Goal: Task Accomplishment & Management: Use online tool/utility

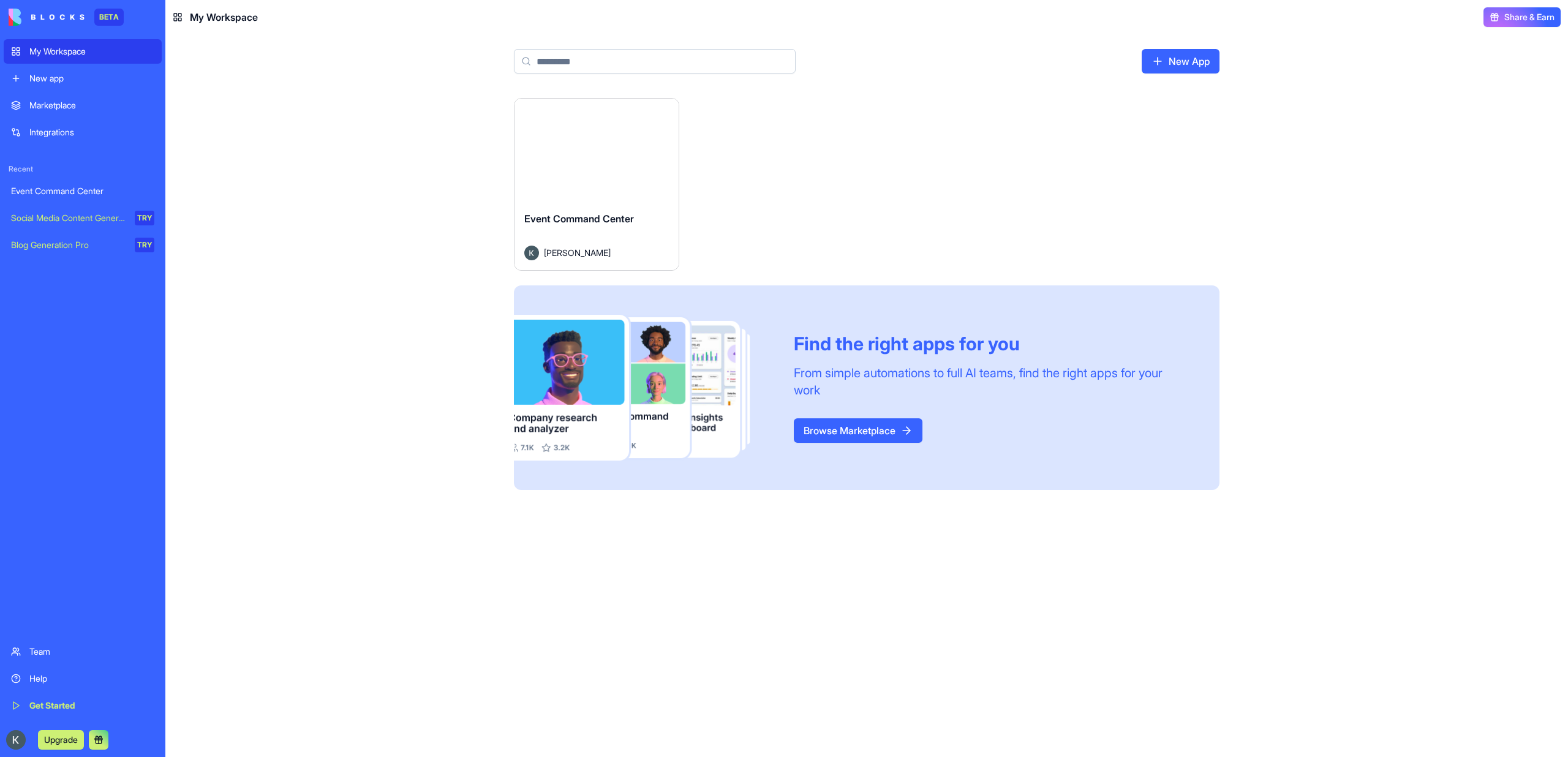
click at [579, 154] on button "Launch" at bounding box center [597, 150] width 92 height 24
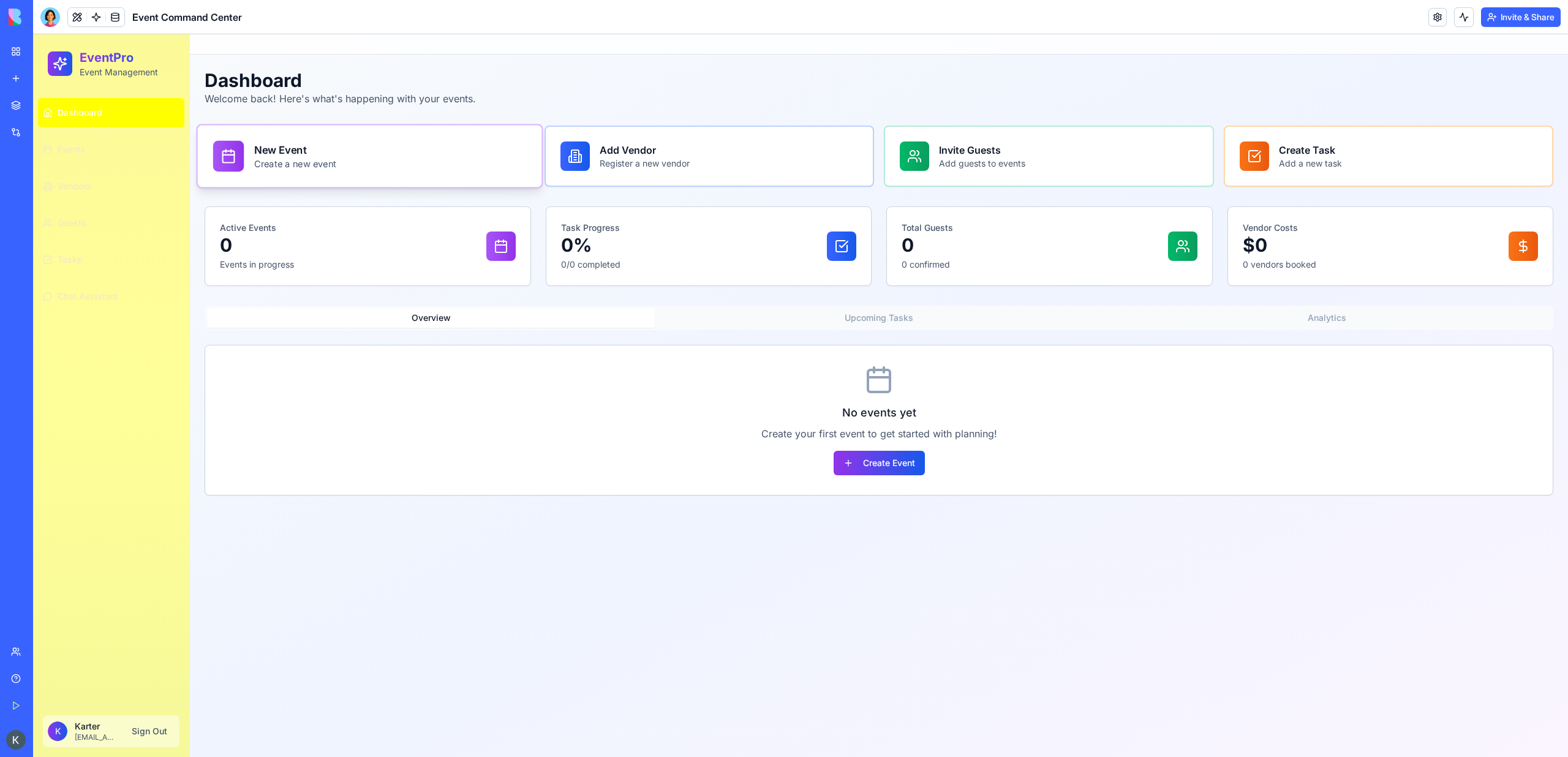
click at [287, 150] on h3 "New Event" at bounding box center [295, 149] width 82 height 15
click at [556, 144] on div at bounding box center [568, 156] width 31 height 31
click at [996, 177] on div "Invite Guests Add guests to events" at bounding box center [1049, 156] width 344 height 62
click at [1302, 157] on h3 "Create Task" at bounding box center [1306, 149] width 66 height 15
click at [98, 147] on link "Events" at bounding box center [111, 149] width 147 height 29
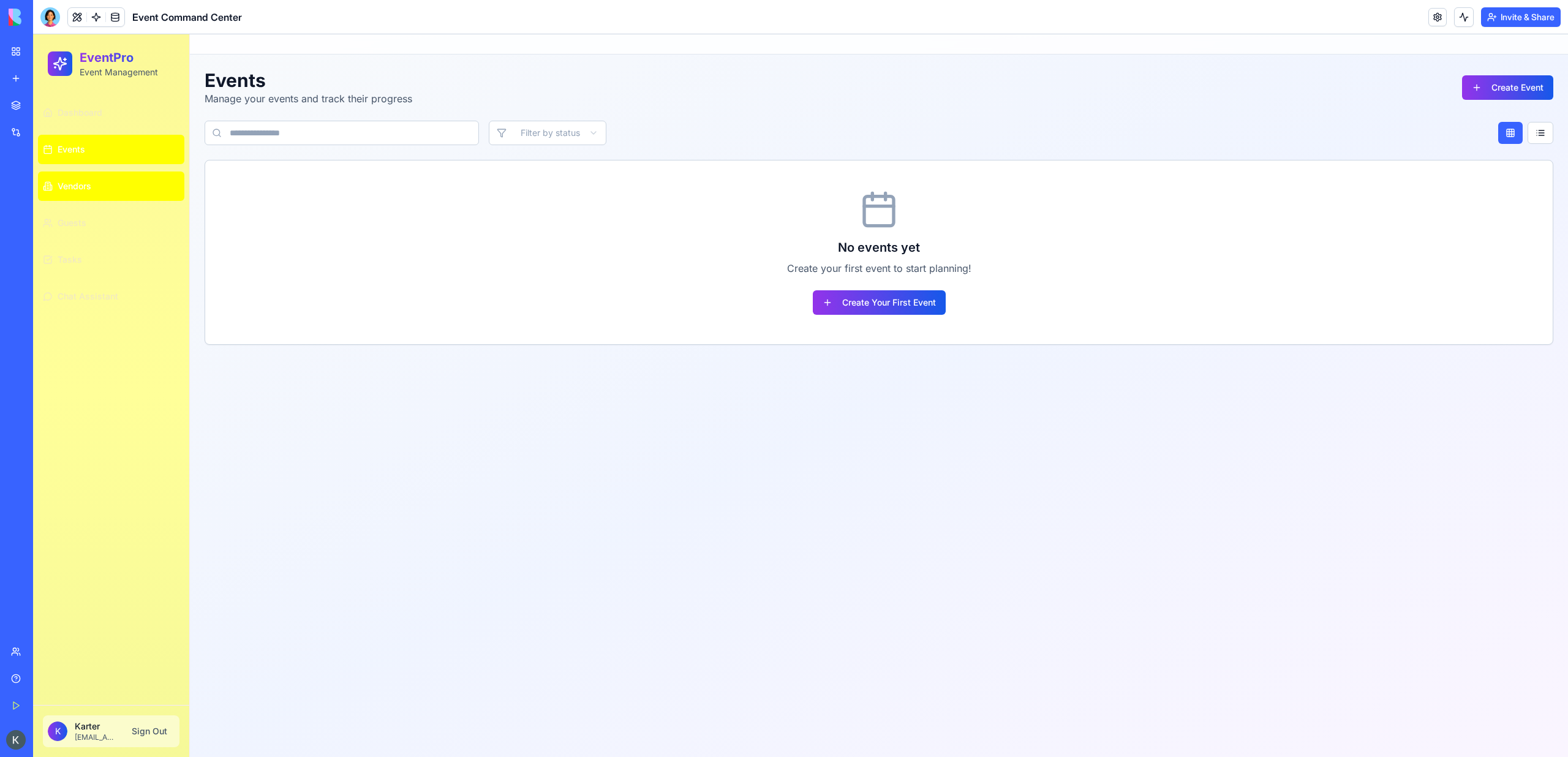
click at [96, 185] on link "Vendors" at bounding box center [111, 186] width 147 height 29
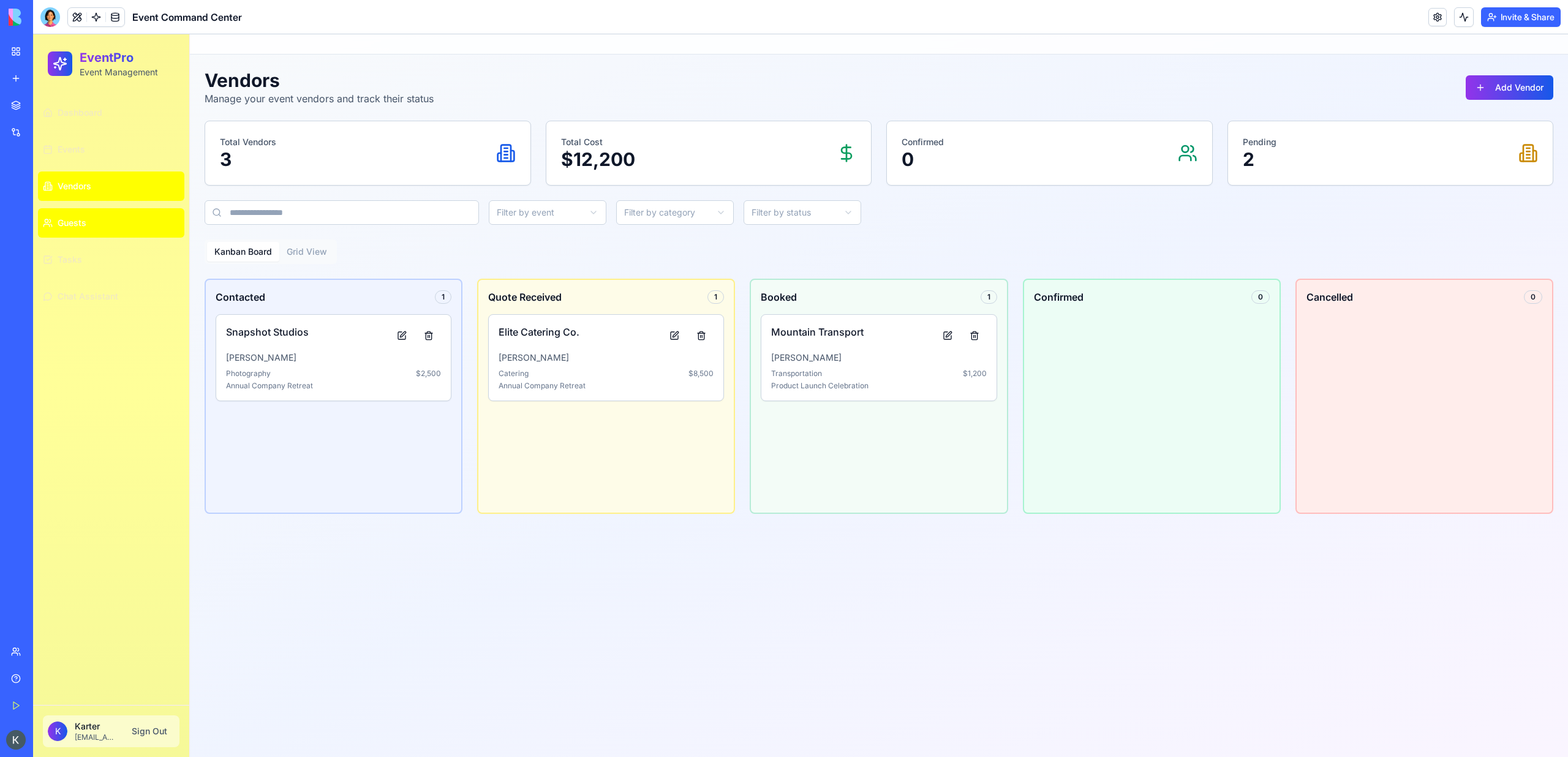
click at [91, 231] on link "Guests" at bounding box center [111, 222] width 147 height 29
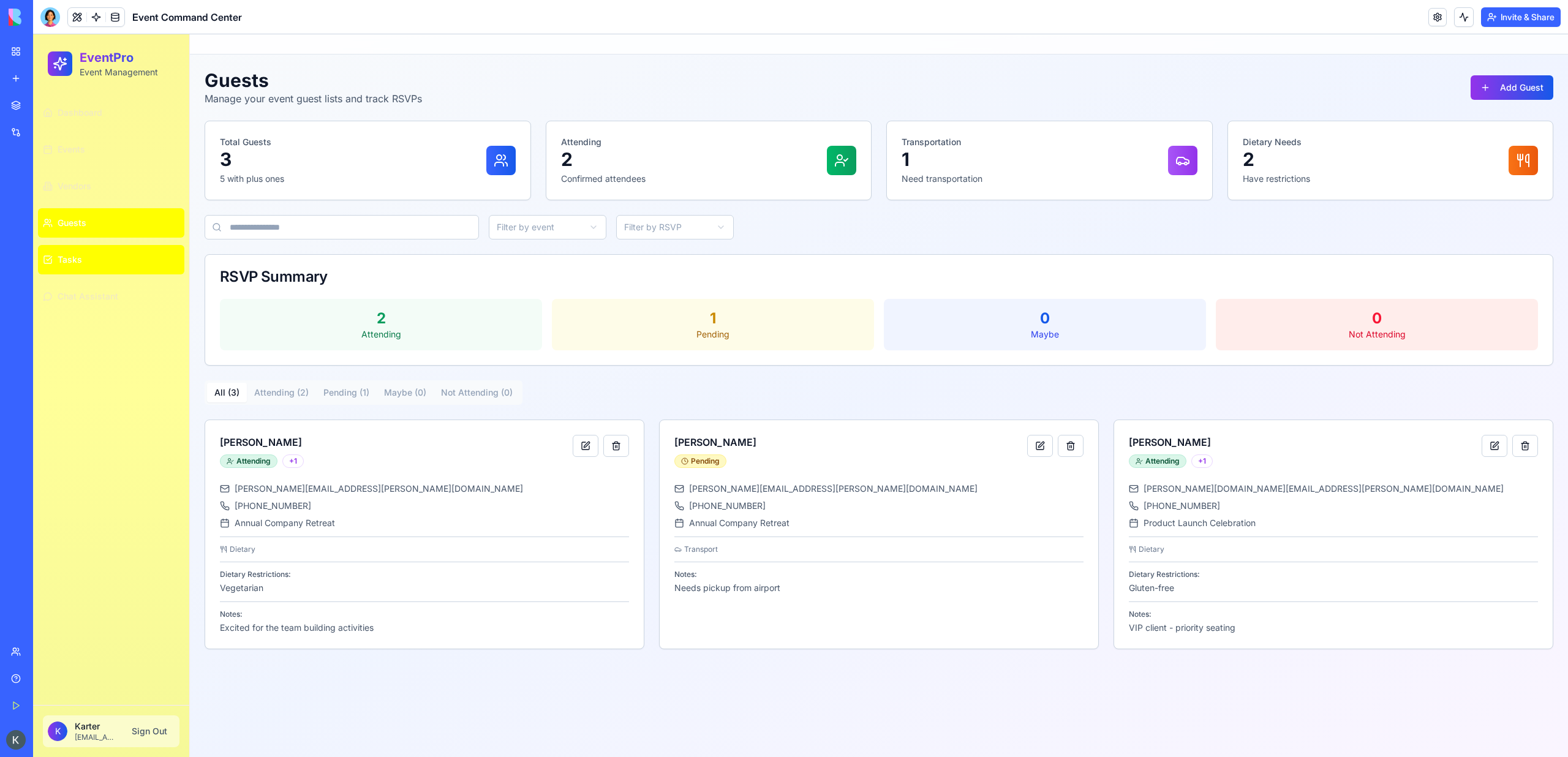
click at [91, 268] on button "Tasks" at bounding box center [111, 259] width 147 height 29
click at [90, 296] on span "Chat Assistant" at bounding box center [88, 296] width 61 height 13
click at [90, 256] on button "Tasks" at bounding box center [111, 259] width 147 height 29
click at [90, 220] on link "Guests" at bounding box center [111, 222] width 147 height 29
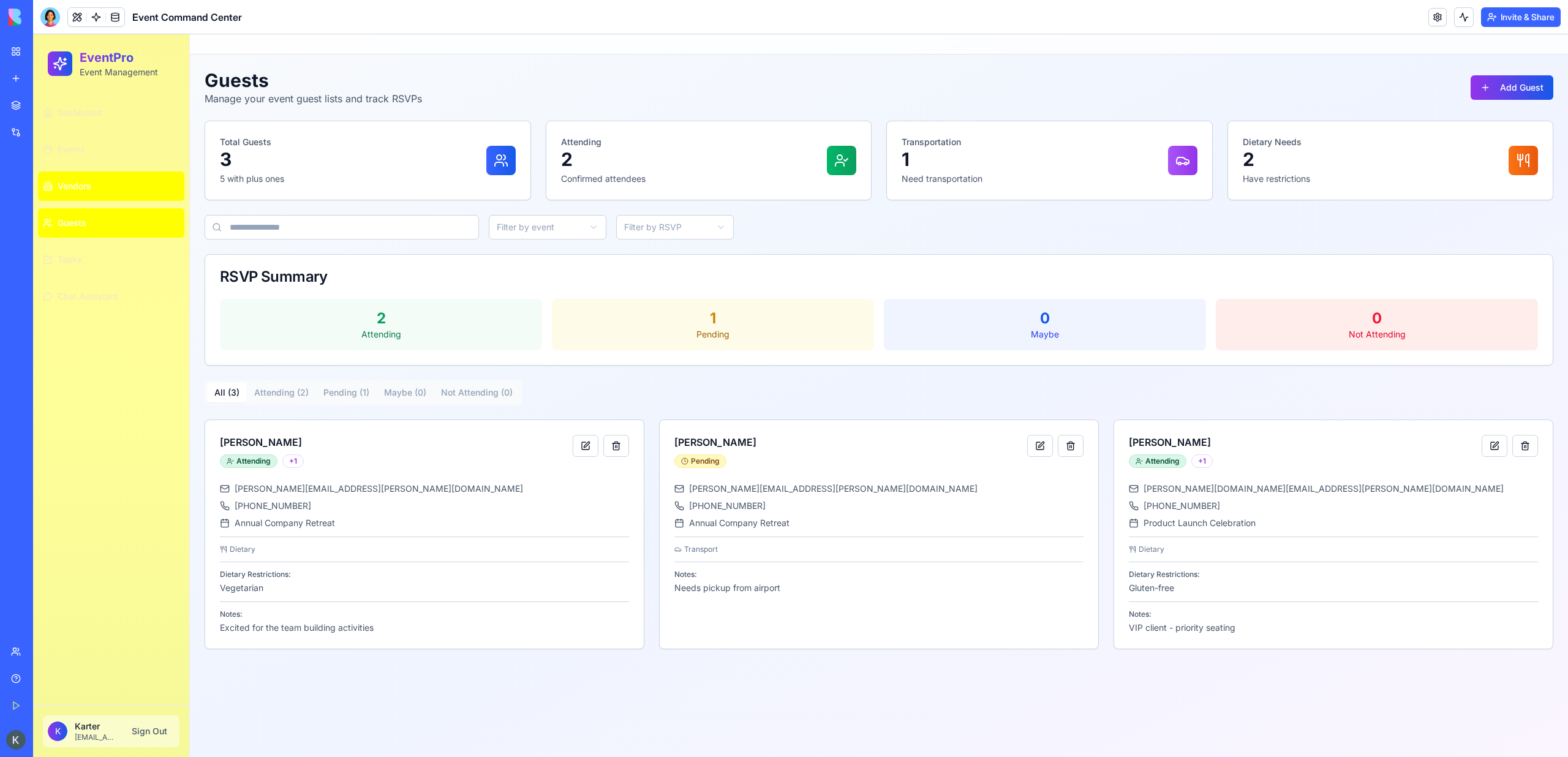
click at [90, 192] on span "Vendors" at bounding box center [74, 186] width 34 height 13
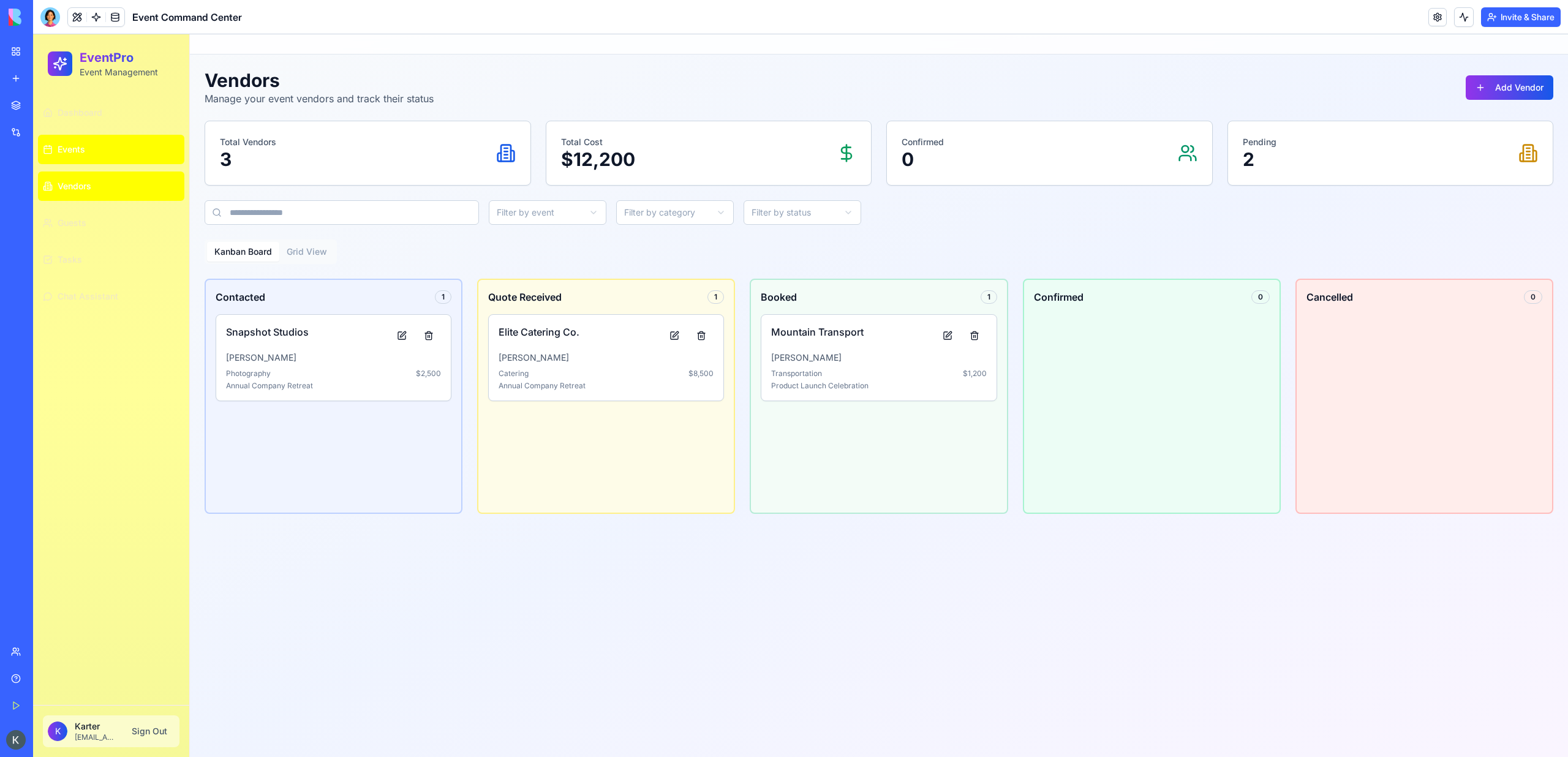
click at [92, 147] on link "Events" at bounding box center [111, 149] width 147 height 29
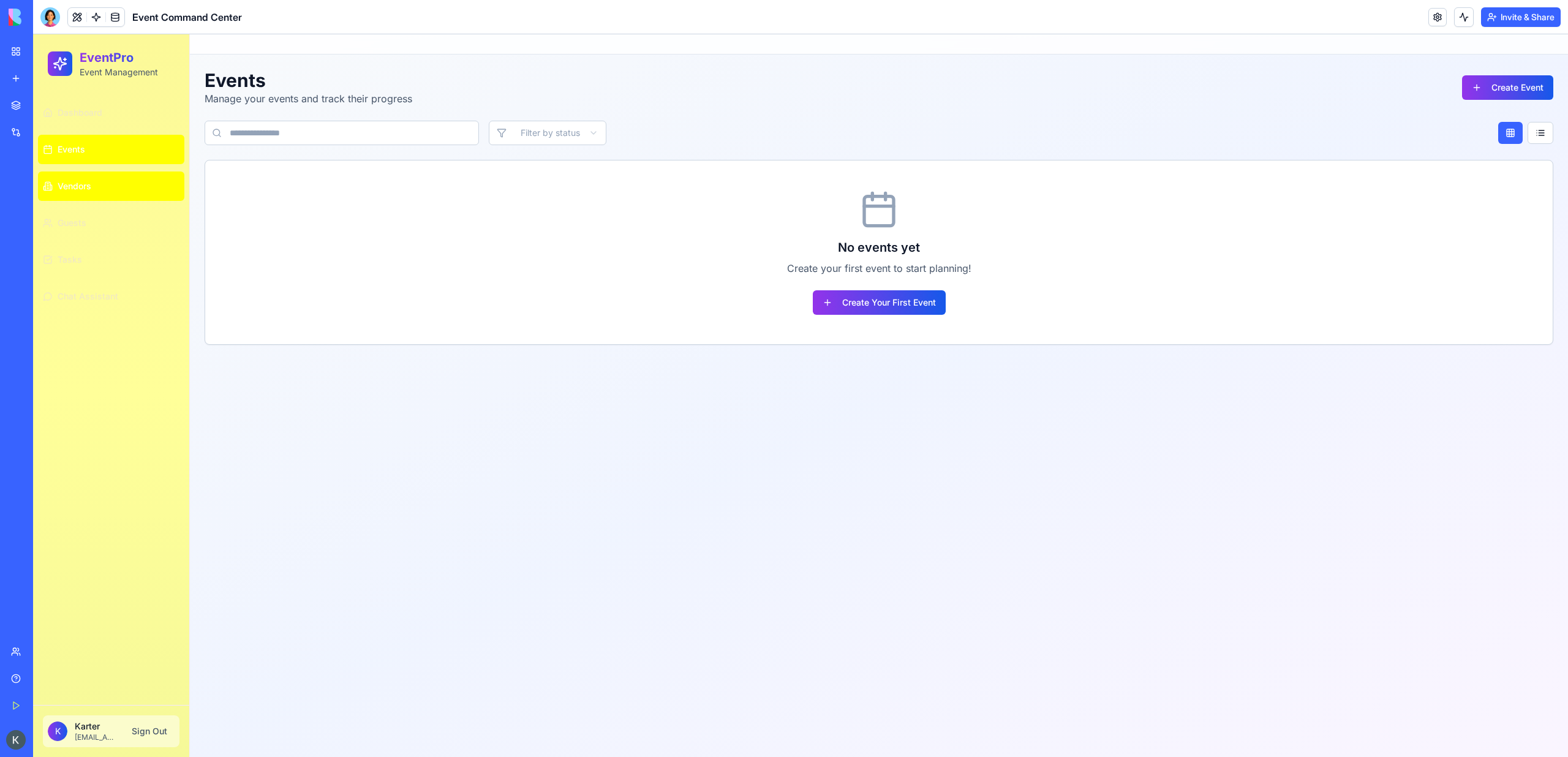
click at [92, 191] on link "Vendors" at bounding box center [111, 186] width 147 height 29
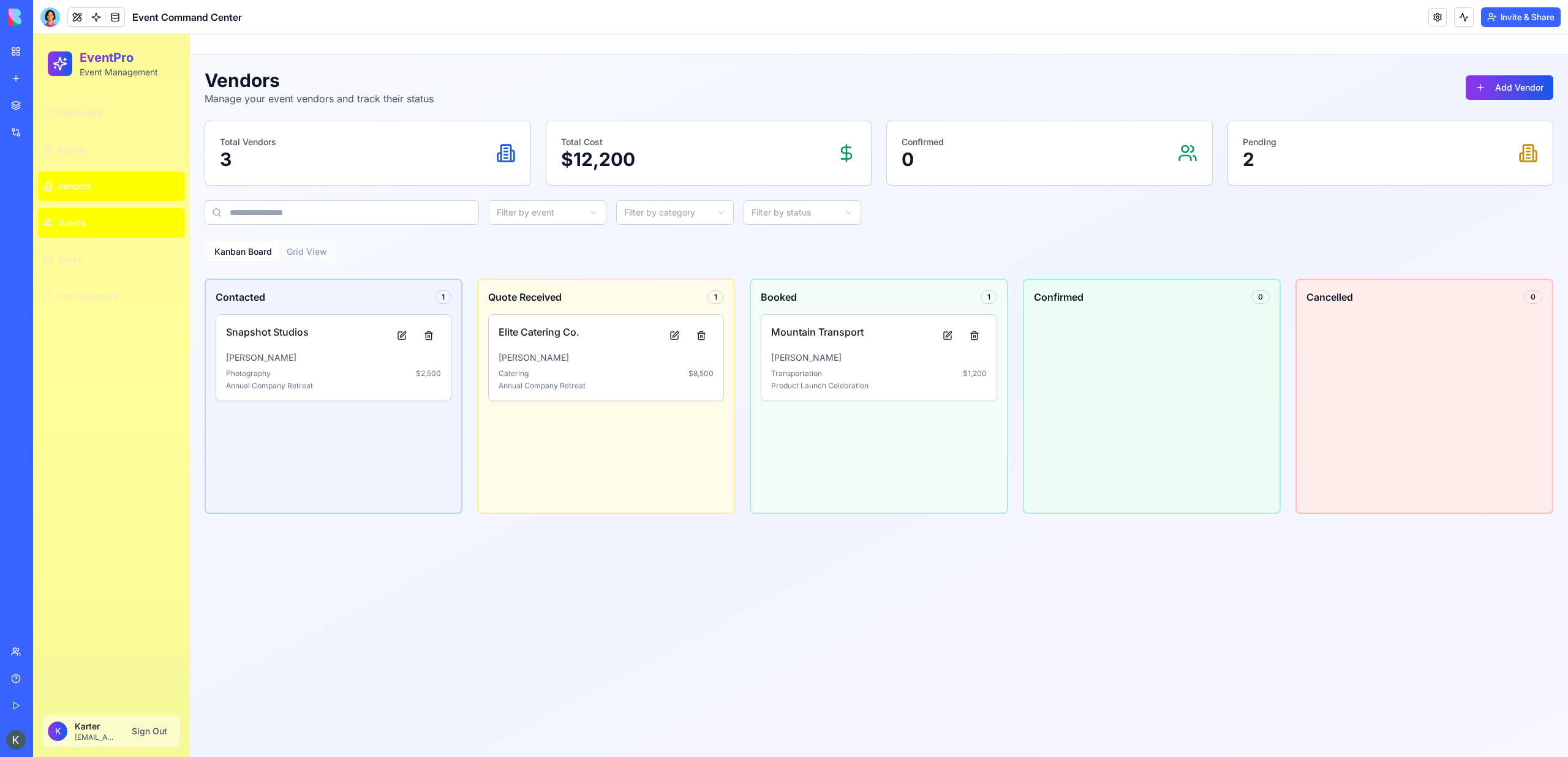
click at [92, 232] on link "Guests" at bounding box center [111, 222] width 147 height 29
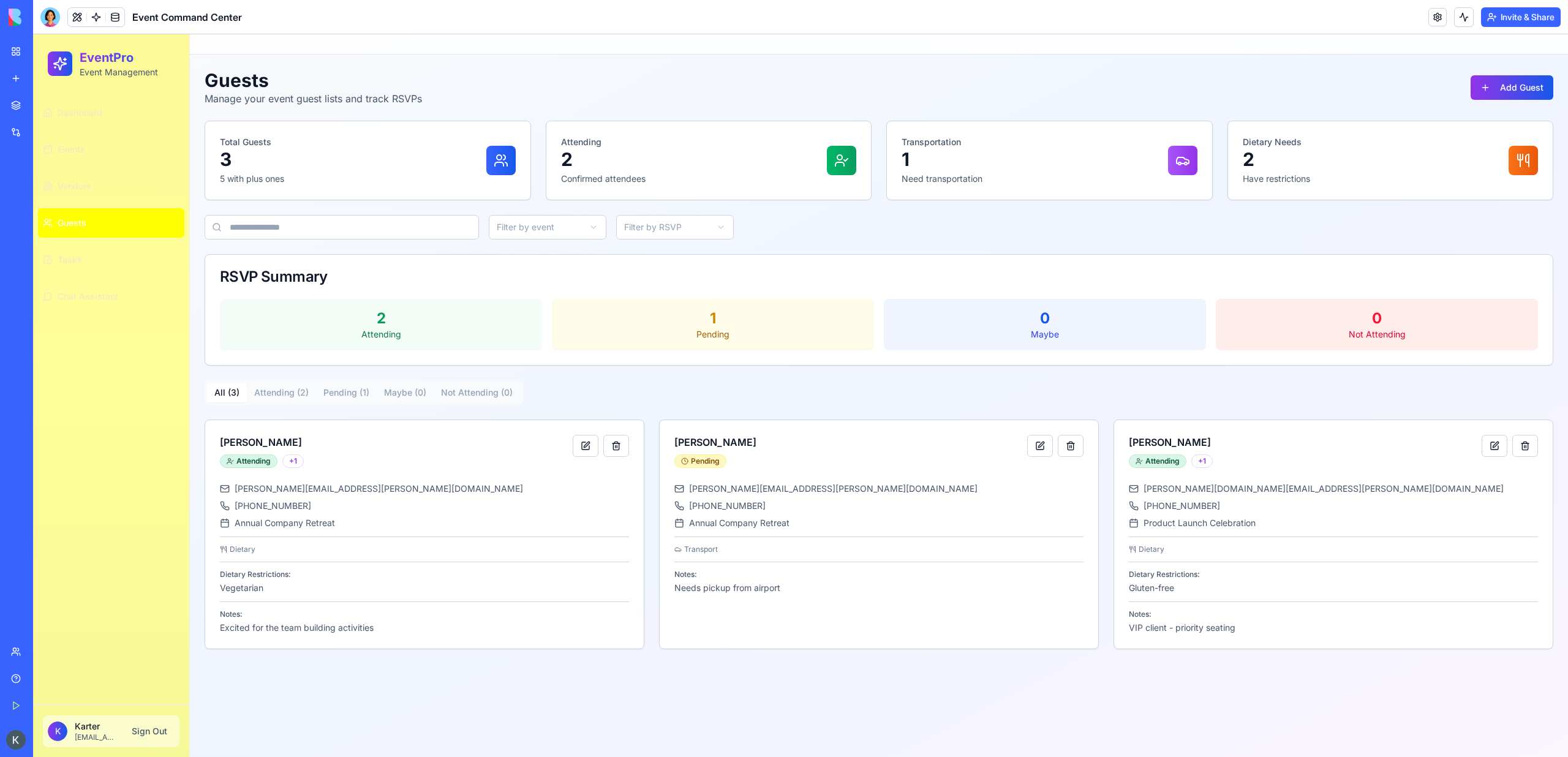
click at [92, 277] on ul "Dashboard Events Vendors Guests Tasks Chat Assistant" at bounding box center [111, 204] width 147 height 213
click at [92, 308] on button "Chat Assistant" at bounding box center [111, 296] width 147 height 29
click at [89, 257] on button "Tasks" at bounding box center [111, 259] width 147 height 29
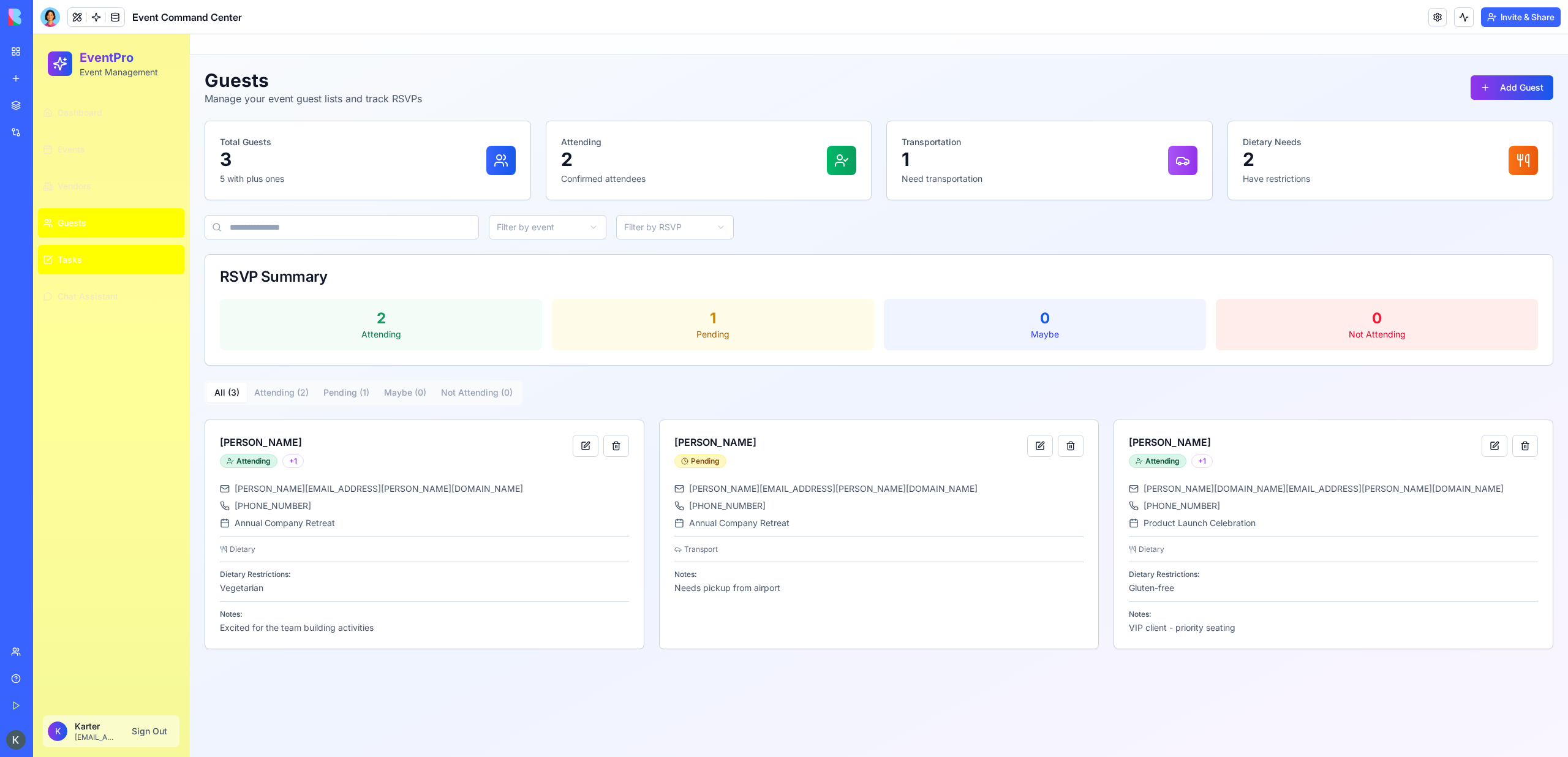
click at [89, 257] on button "Tasks" at bounding box center [111, 259] width 147 height 29
click at [88, 208] on link "Guests" at bounding box center [111, 222] width 147 height 29
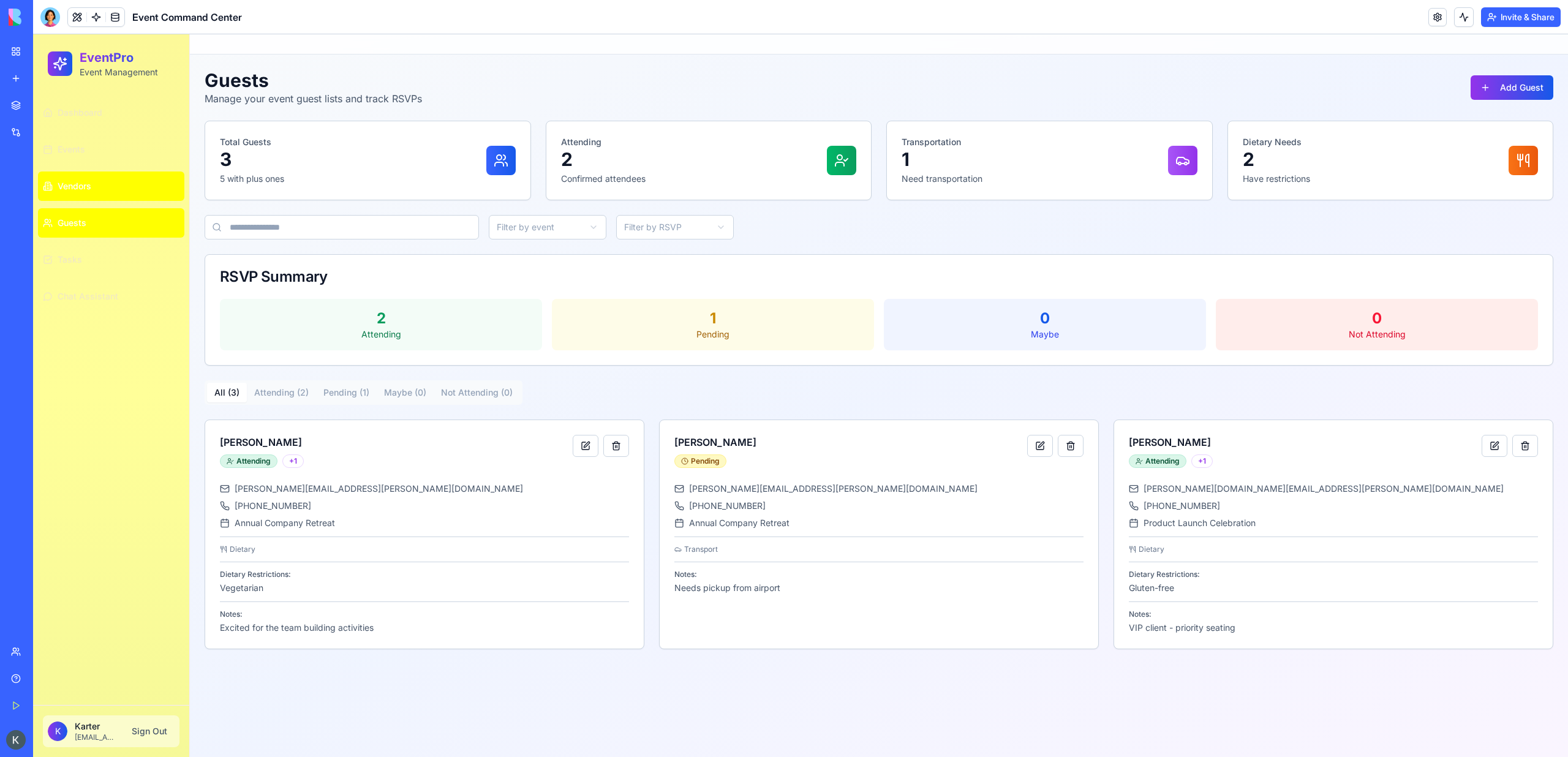
click at [84, 188] on span "Vendors" at bounding box center [74, 186] width 34 height 13
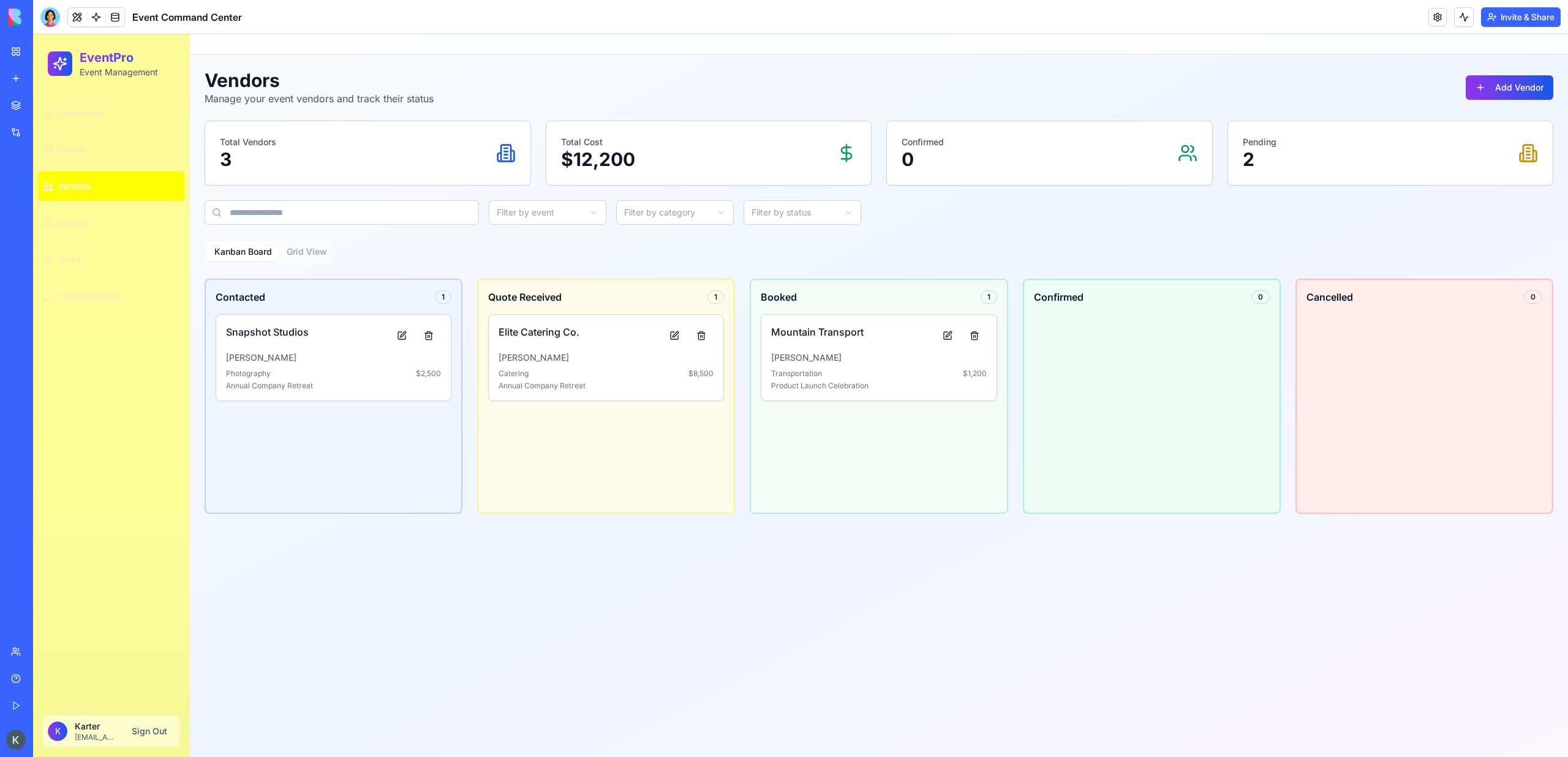
click at [84, 188] on span "Vendors" at bounding box center [74, 186] width 34 height 13
click at [77, 138] on link "Events" at bounding box center [111, 149] width 147 height 29
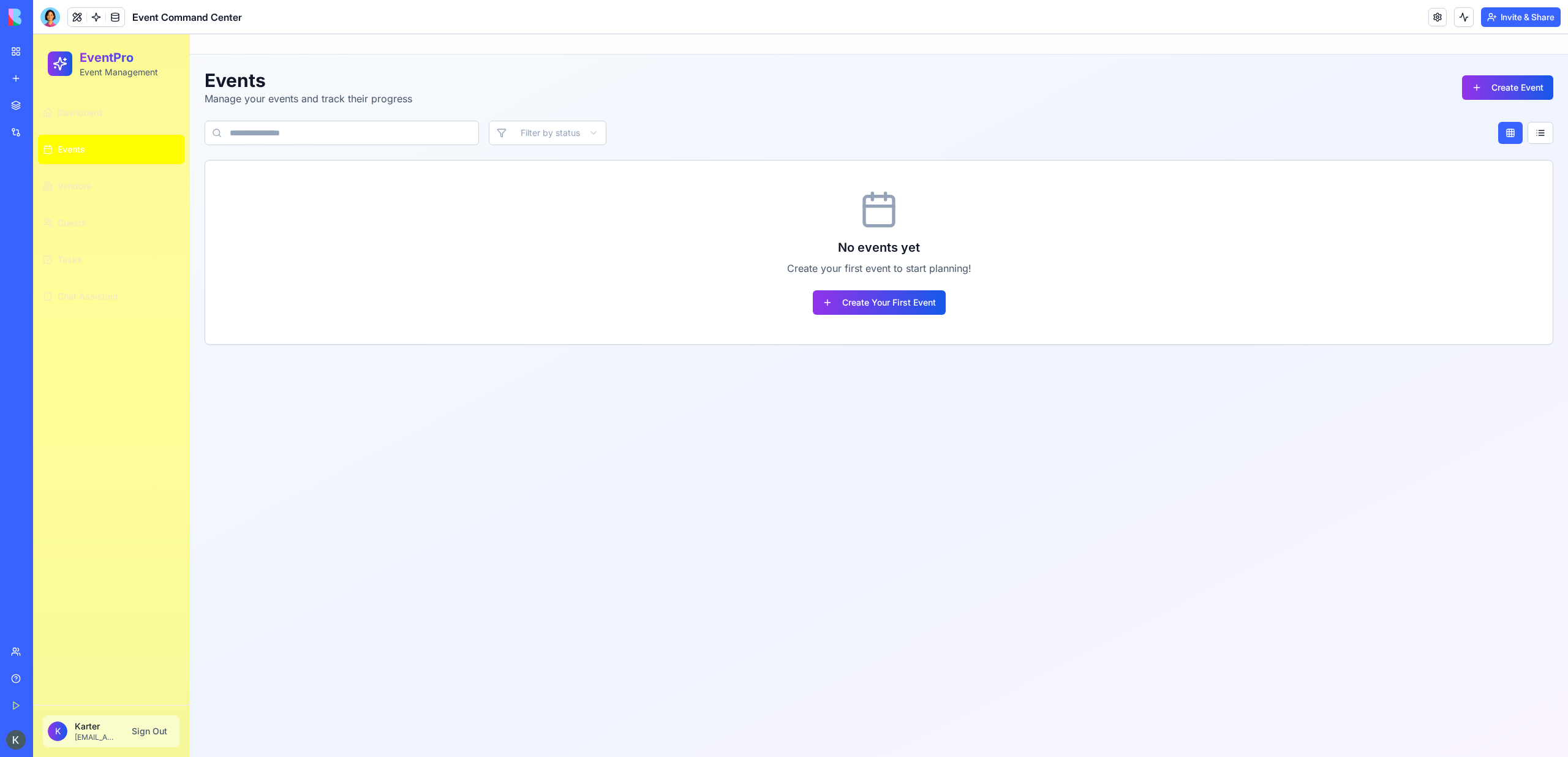
click at [77, 128] on ul "Dashboard Events Vendors Guests Tasks Chat Assistant" at bounding box center [111, 204] width 147 height 213
click at [76, 114] on span "Dashboard" at bounding box center [80, 113] width 45 height 13
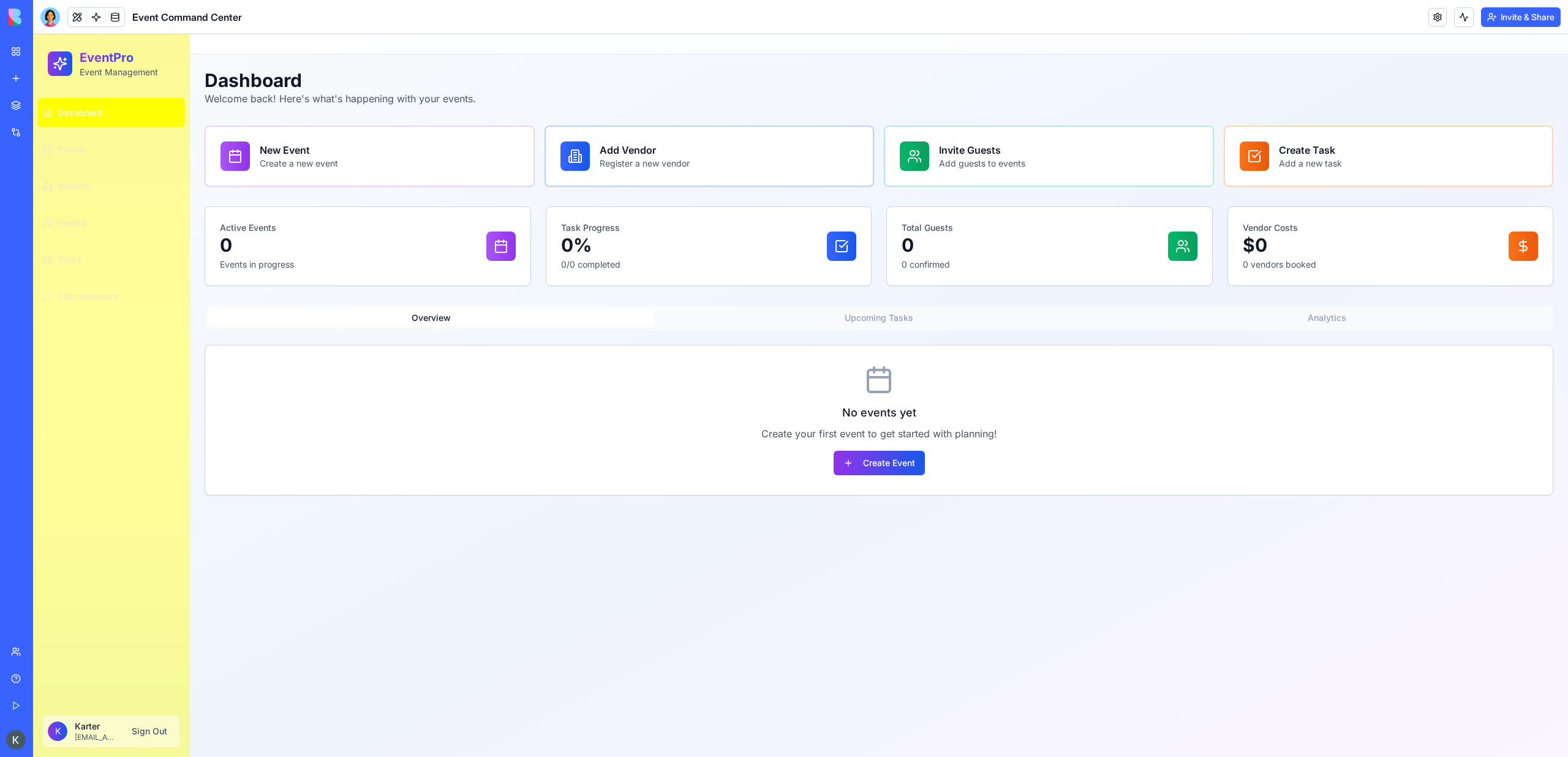
click at [76, 114] on span "Dashboard" at bounding box center [80, 113] width 45 height 13
click at [71, 138] on link "Events" at bounding box center [111, 149] width 147 height 29
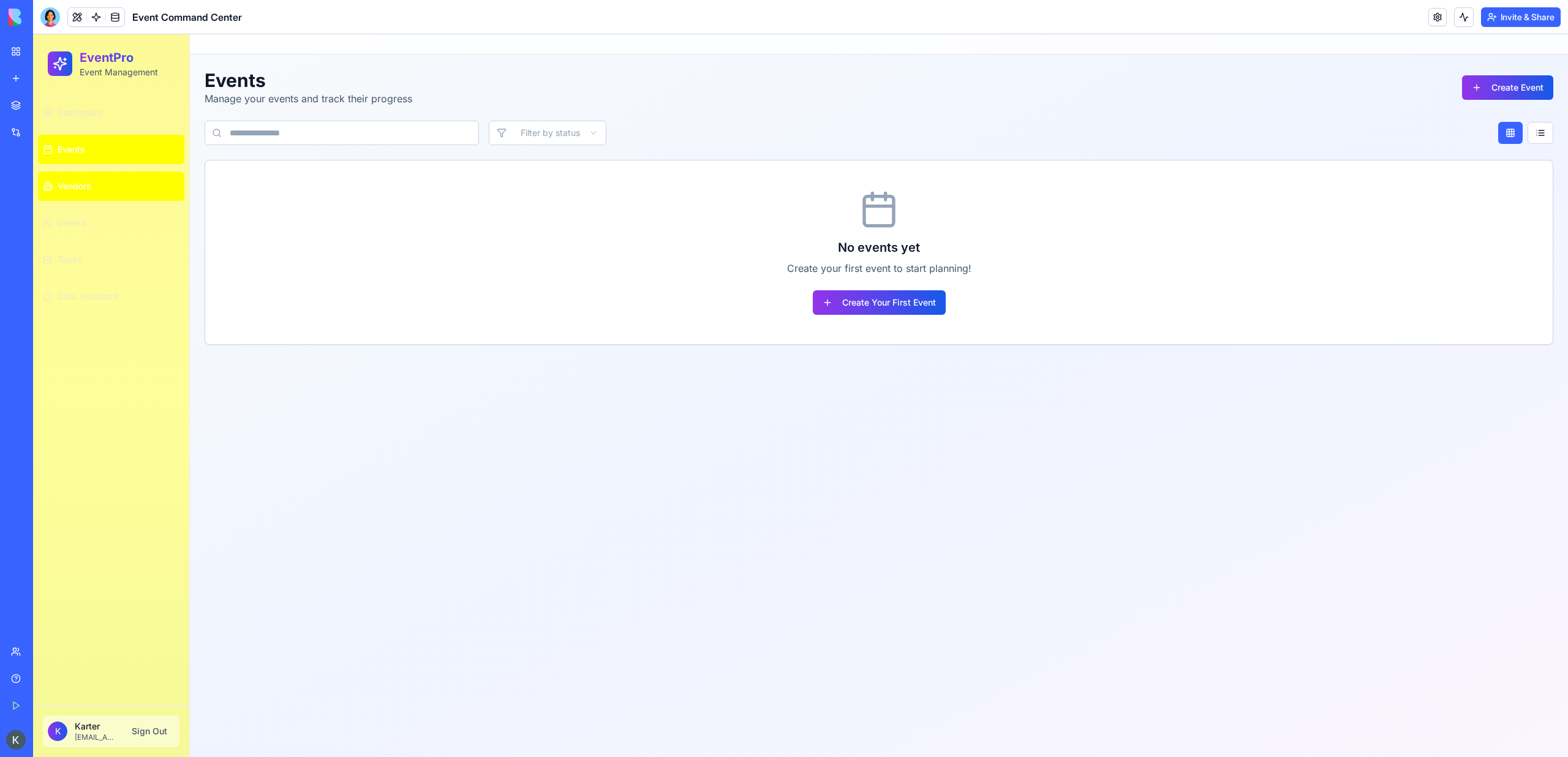
click at [70, 192] on span "Vendors" at bounding box center [74, 186] width 34 height 13
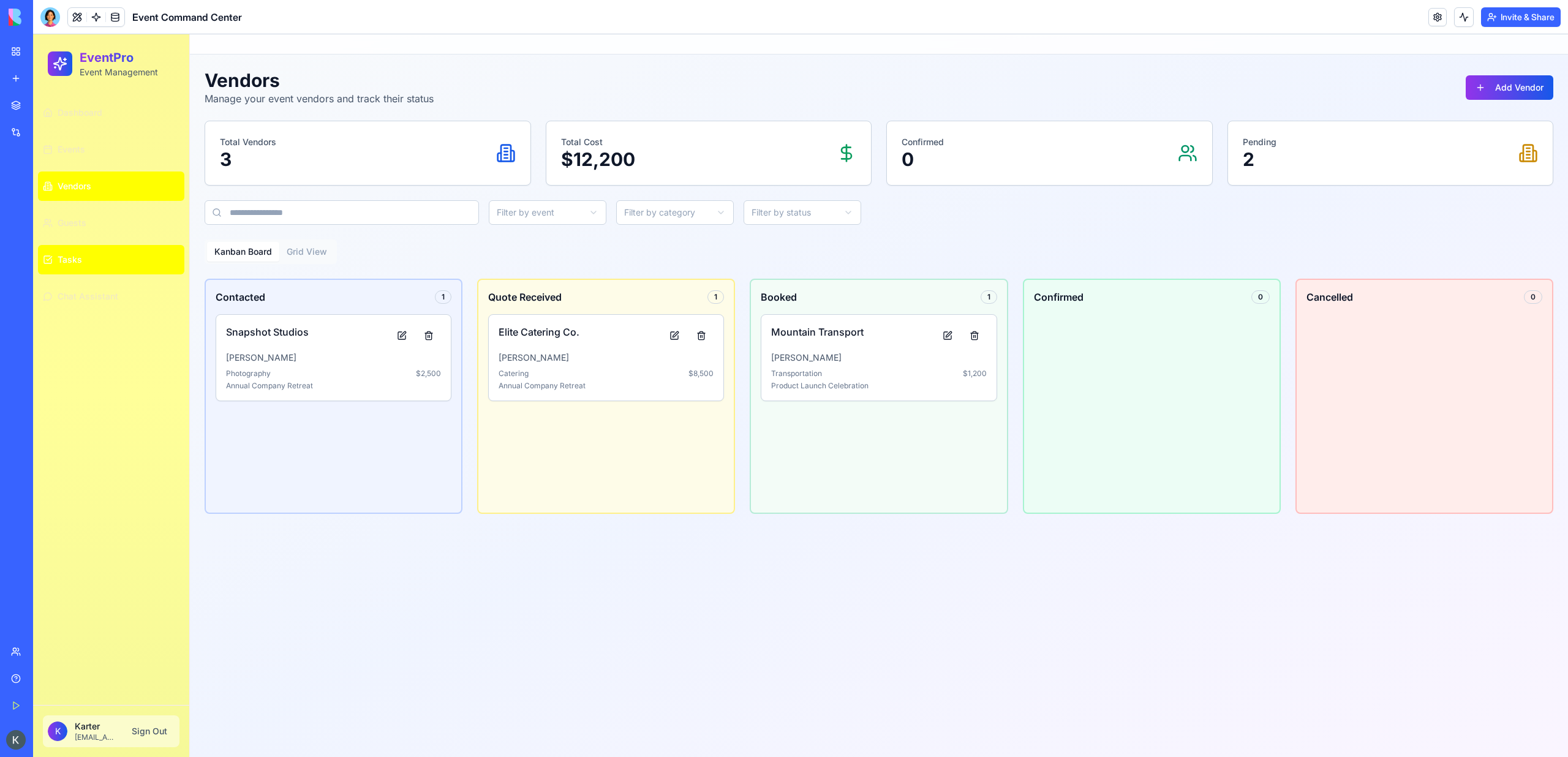
click at [70, 254] on span "Tasks" at bounding box center [69, 260] width 24 height 13
click at [70, 229] on link "Guests" at bounding box center [111, 222] width 147 height 29
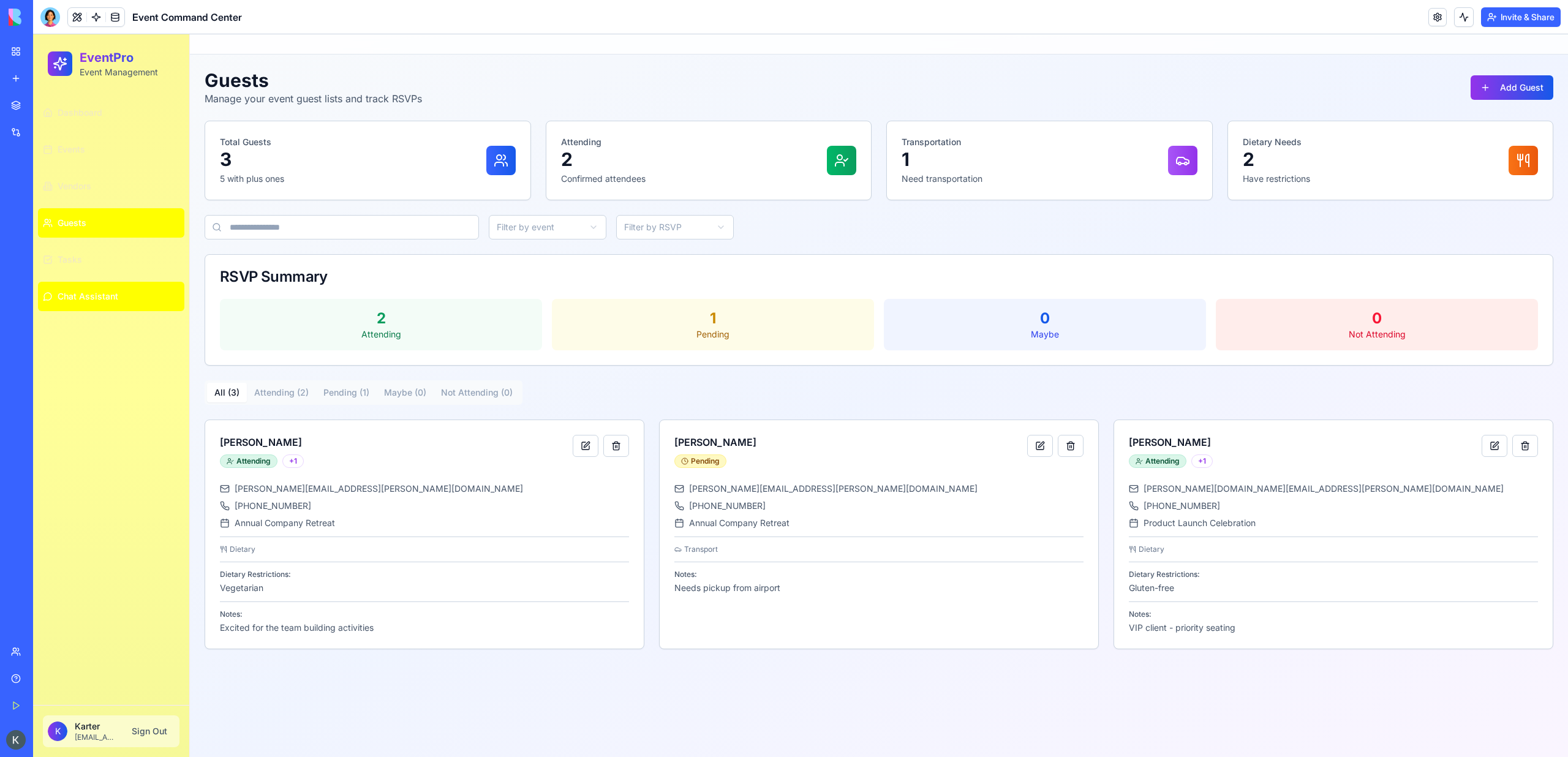
click at [70, 305] on button "Chat Assistant" at bounding box center [111, 296] width 147 height 29
click at [70, 257] on span "Tasks" at bounding box center [69, 260] width 24 height 13
click at [70, 205] on ul "Dashboard Events Vendors Guests Tasks Chat Assistant" at bounding box center [111, 204] width 147 height 213
click at [77, 234] on link "Guests" at bounding box center [111, 222] width 147 height 29
click at [77, 257] on span "Tasks" at bounding box center [69, 260] width 24 height 13
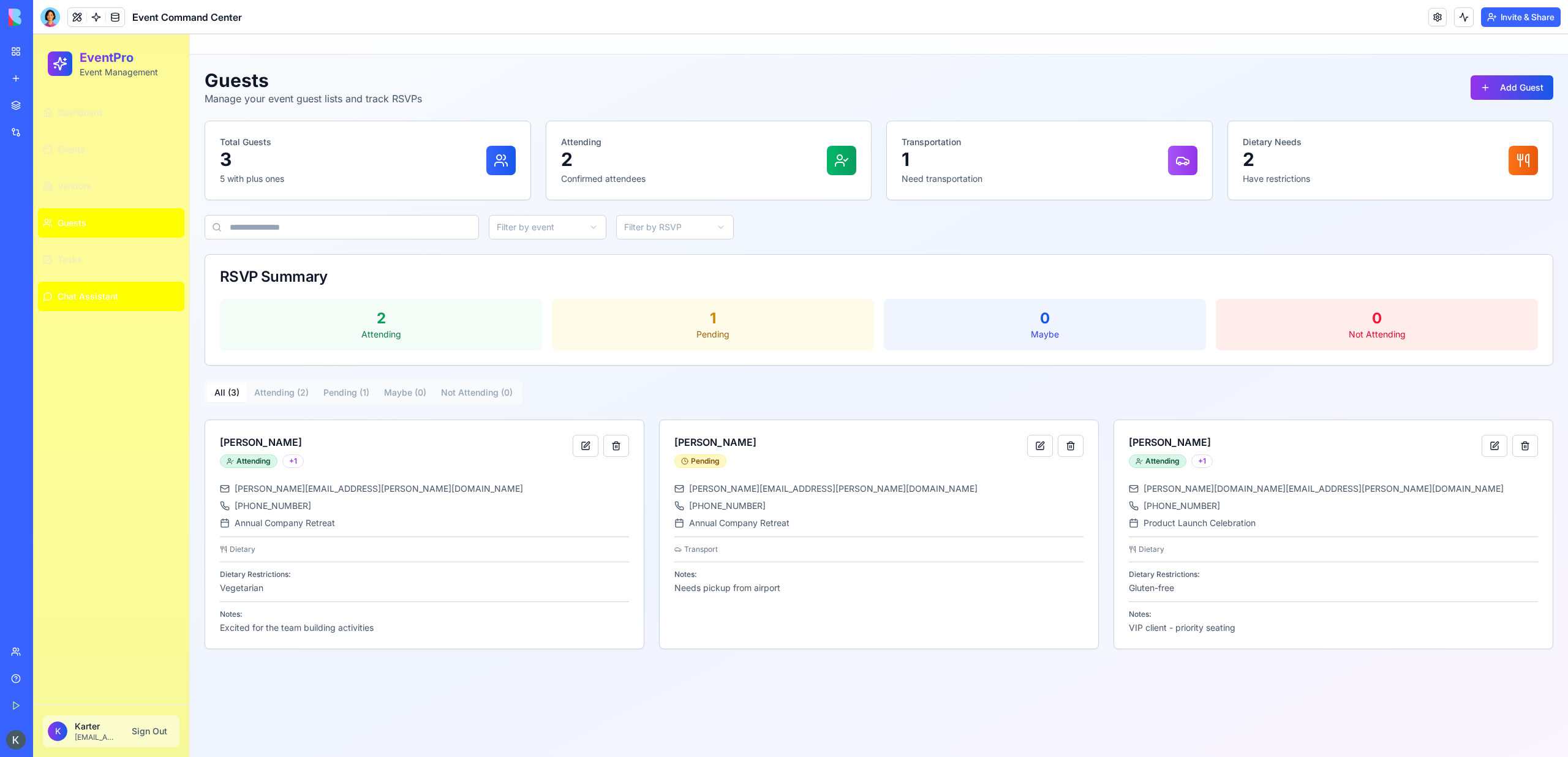
click at [86, 295] on span "Chat Assistant" at bounding box center [88, 296] width 61 height 13
click at [75, 21] on button at bounding box center [76, 17] width 18 height 18
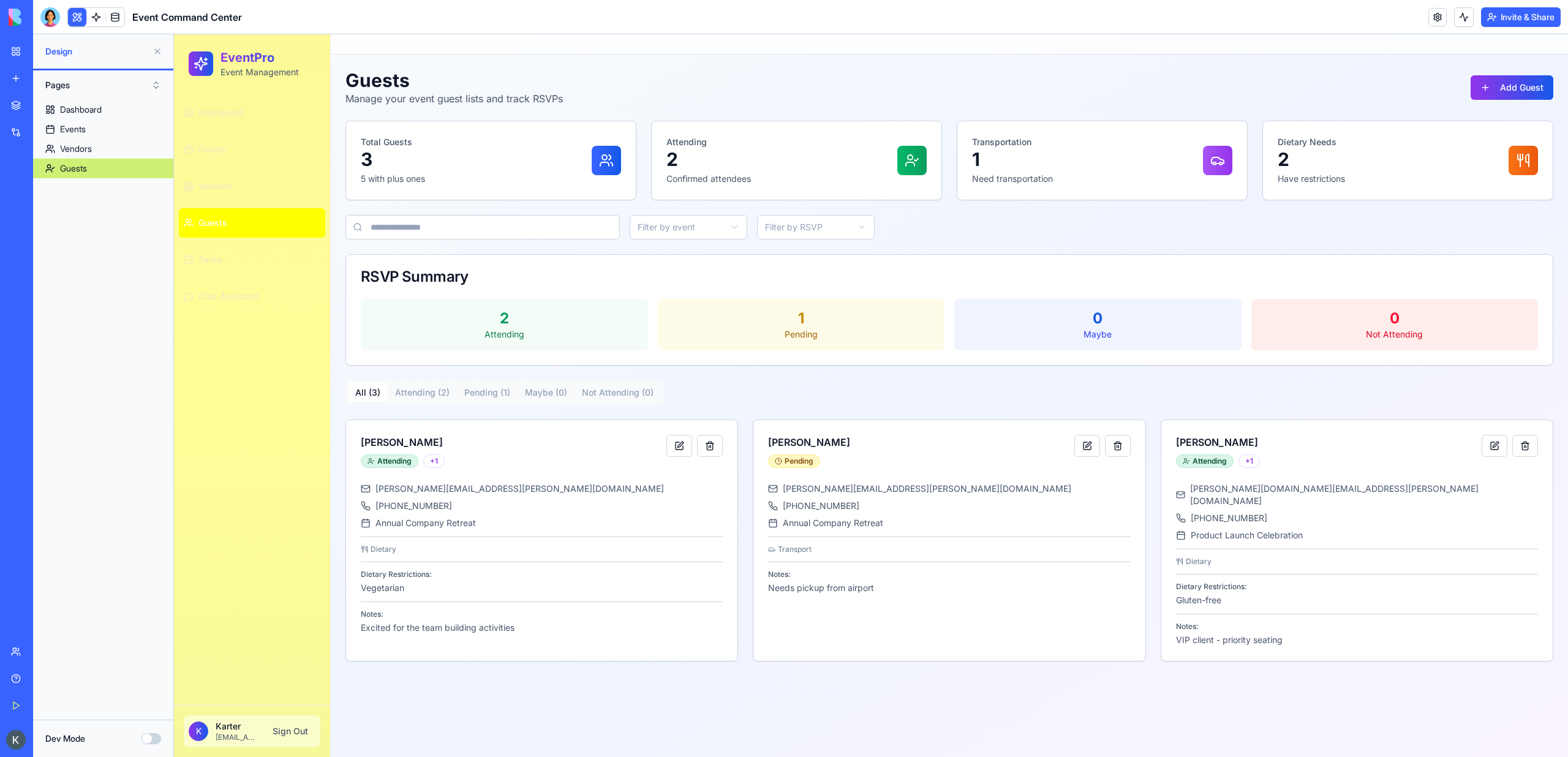
click at [75, 21] on button at bounding box center [76, 17] width 18 height 18
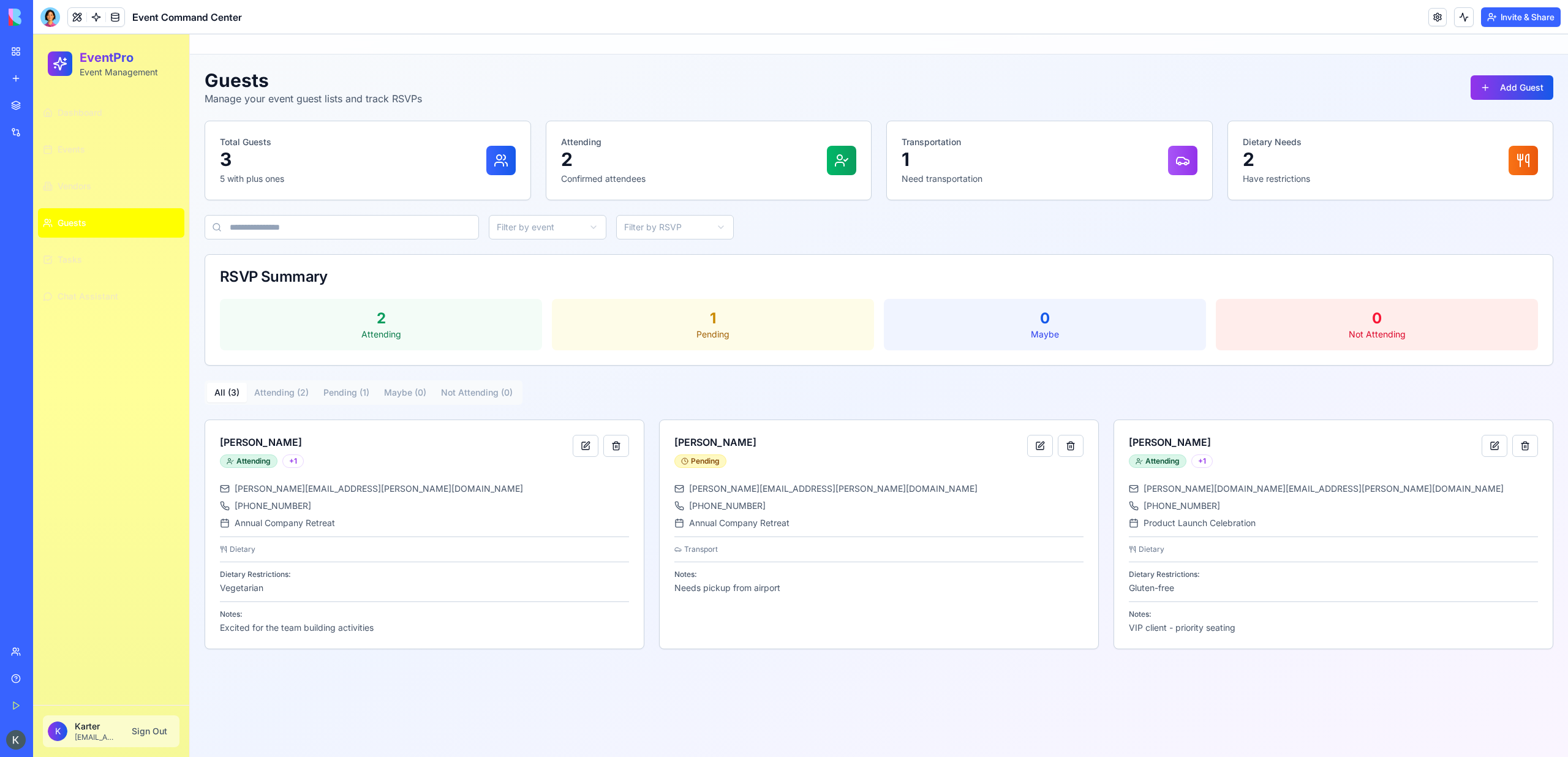
click at [273, 387] on button "Attending ( 2 )" at bounding box center [281, 393] width 69 height 20
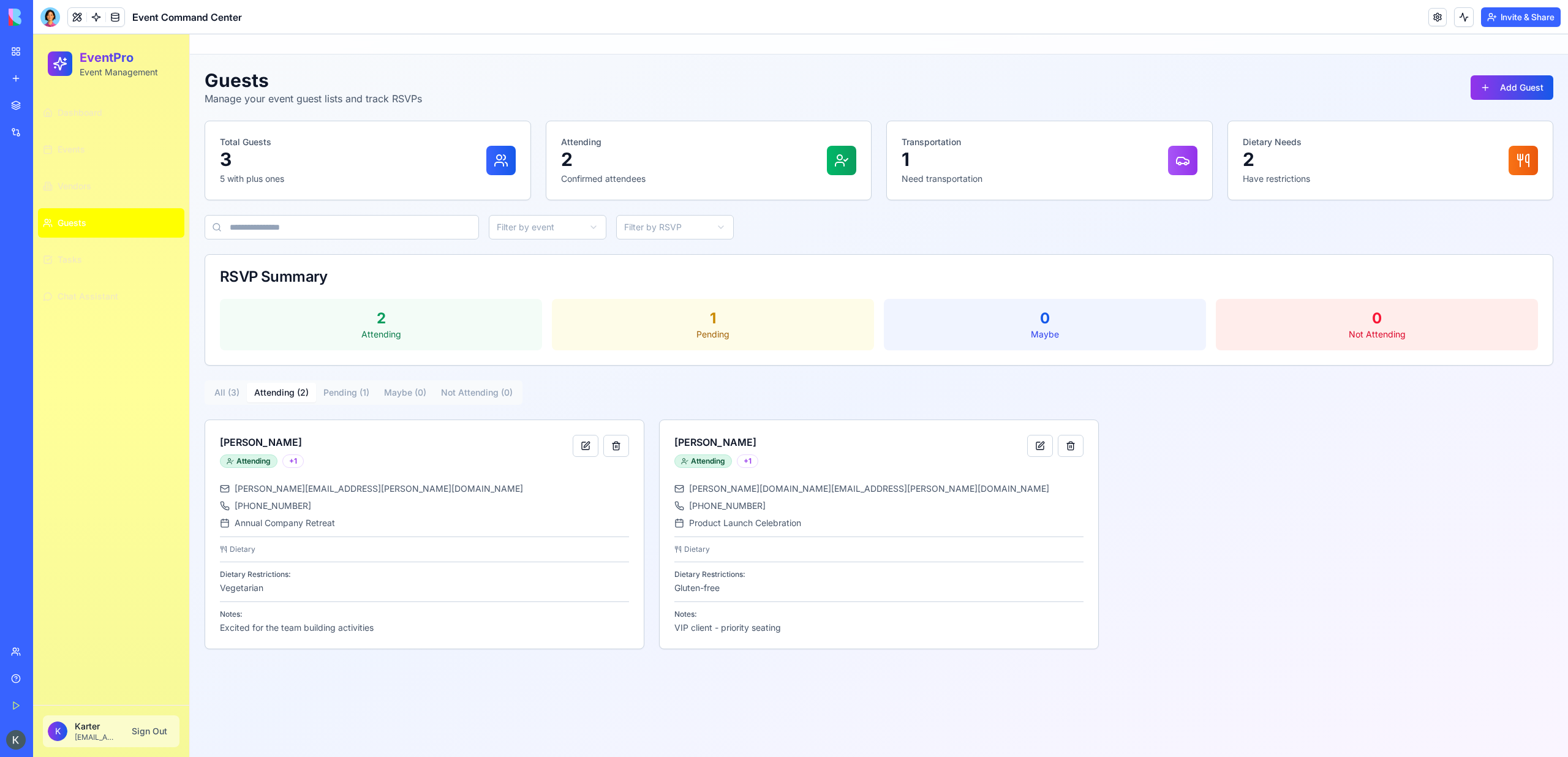
click at [372, 387] on button "Pending ( 1 )" at bounding box center [346, 393] width 61 height 20
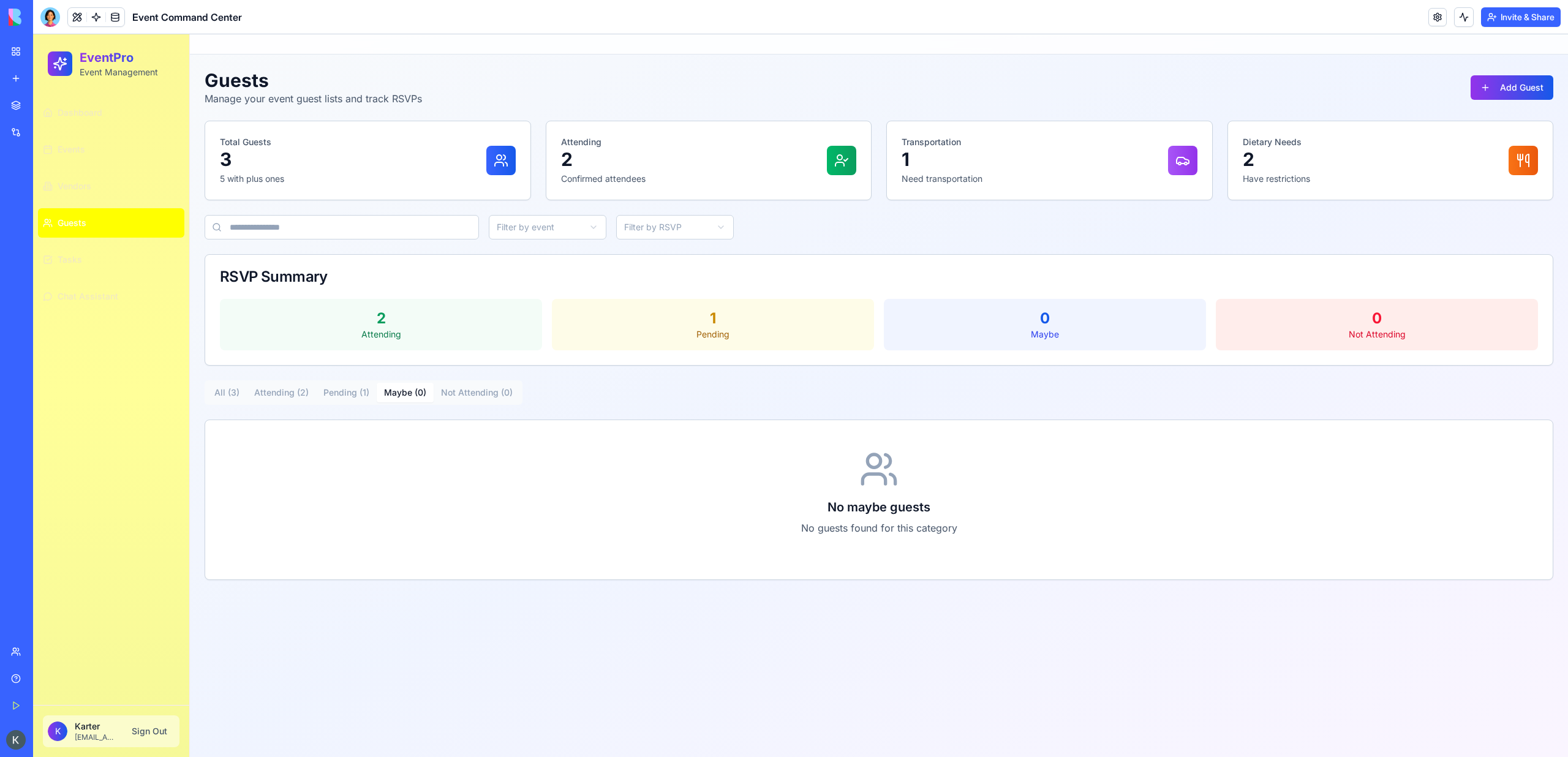
click at [402, 394] on button "Maybe ( 0 )" at bounding box center [405, 393] width 57 height 20
click at [489, 394] on button "Not Attending ( 0 )" at bounding box center [477, 393] width 87 height 20
click at [227, 394] on button "All ( 3 )" at bounding box center [227, 393] width 40 height 20
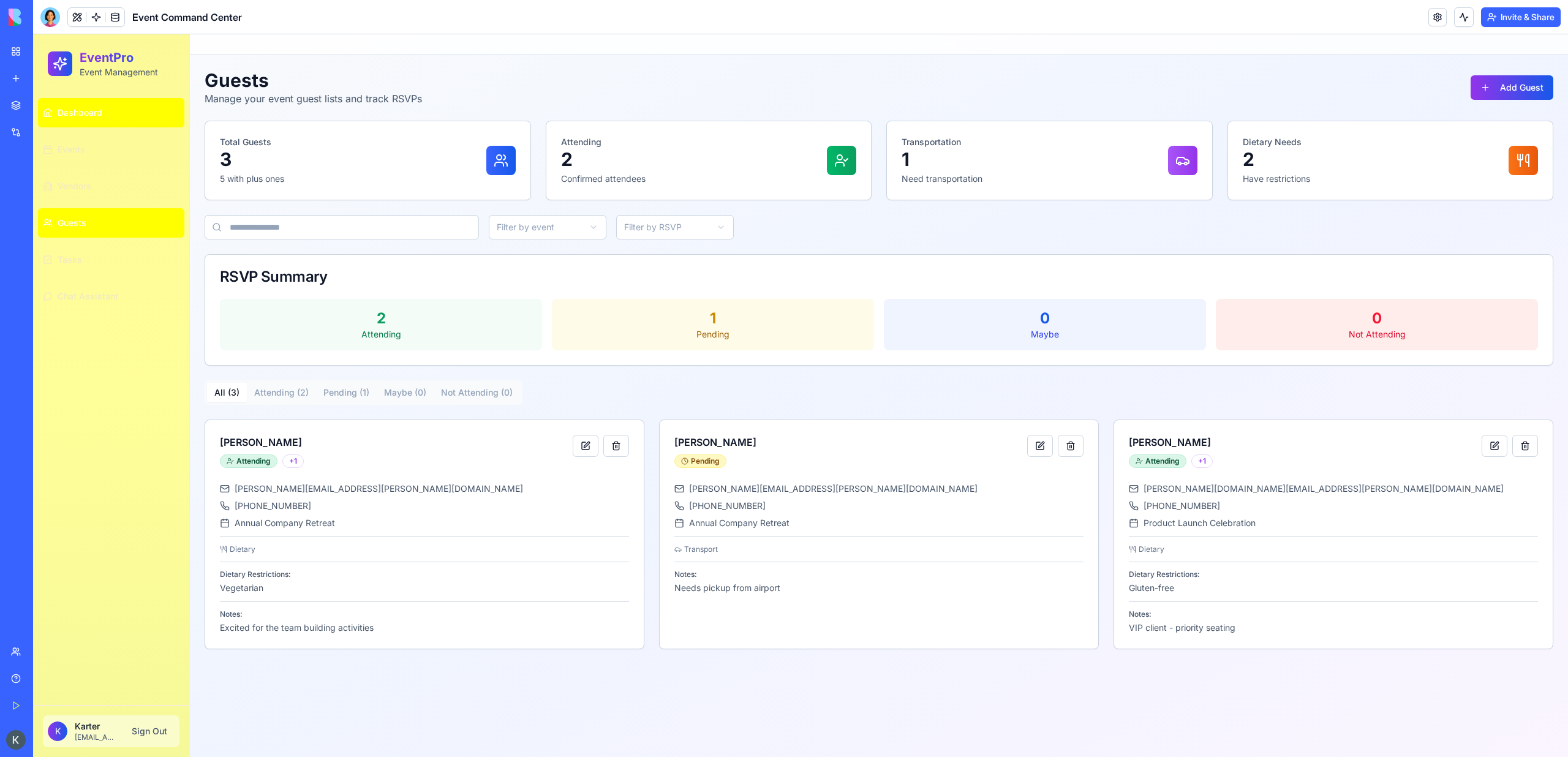
click at [106, 107] on link "Dashboard" at bounding box center [111, 112] width 147 height 29
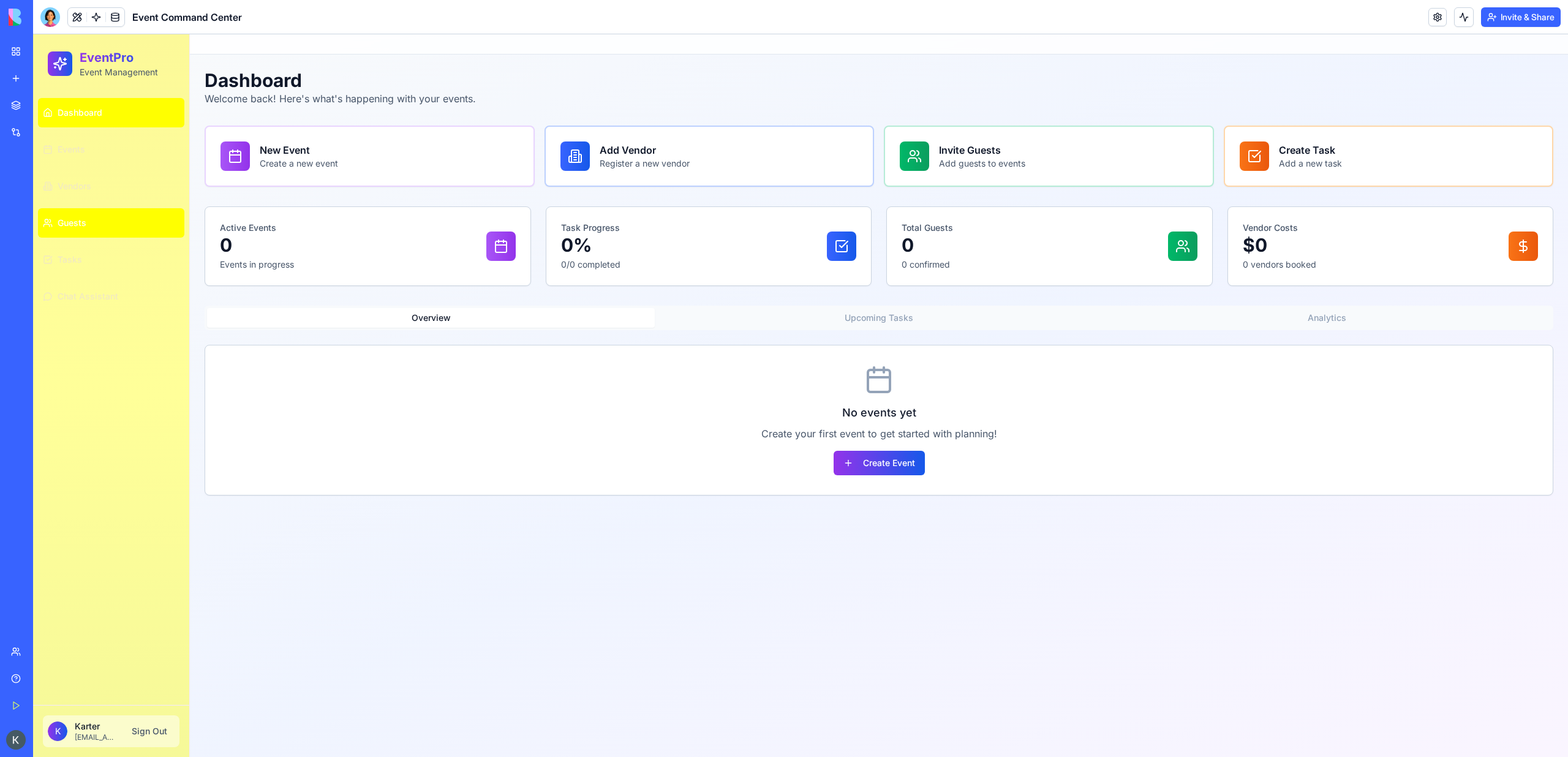
click at [91, 229] on link "Guests" at bounding box center [111, 222] width 147 height 29
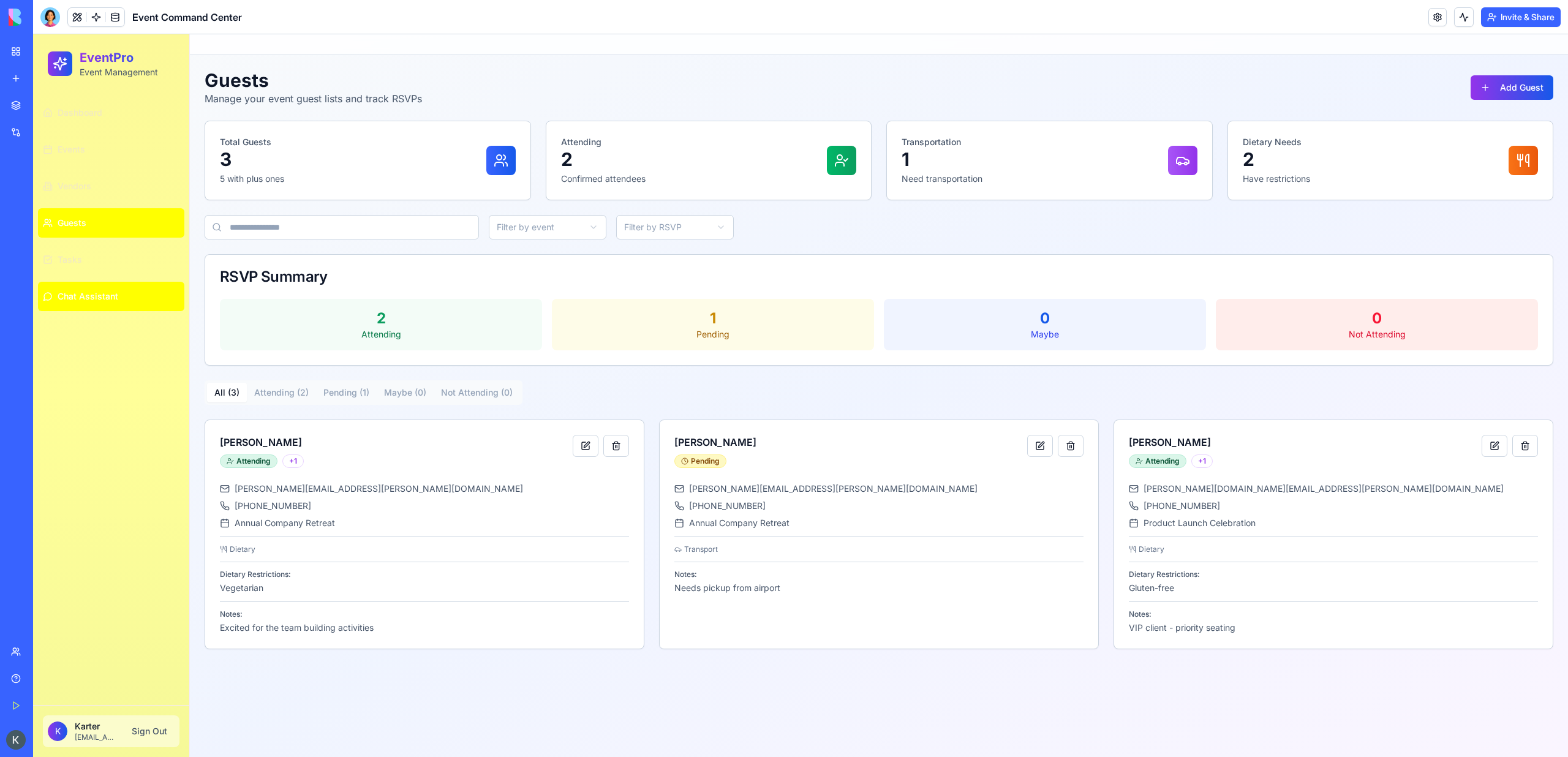
click at [91, 283] on button "Chat Assistant" at bounding box center [111, 296] width 147 height 29
click at [91, 265] on button "Tasks" at bounding box center [111, 259] width 147 height 29
click at [95, 237] on link "Guests" at bounding box center [111, 222] width 147 height 29
click at [95, 276] on ul "Dashboard Events Vendors Guests Tasks Chat Assistant" at bounding box center [111, 204] width 147 height 213
click at [97, 315] on div "Dashboard Events Vendors Guests Tasks Chat Assistant" at bounding box center [111, 204] width 156 height 223
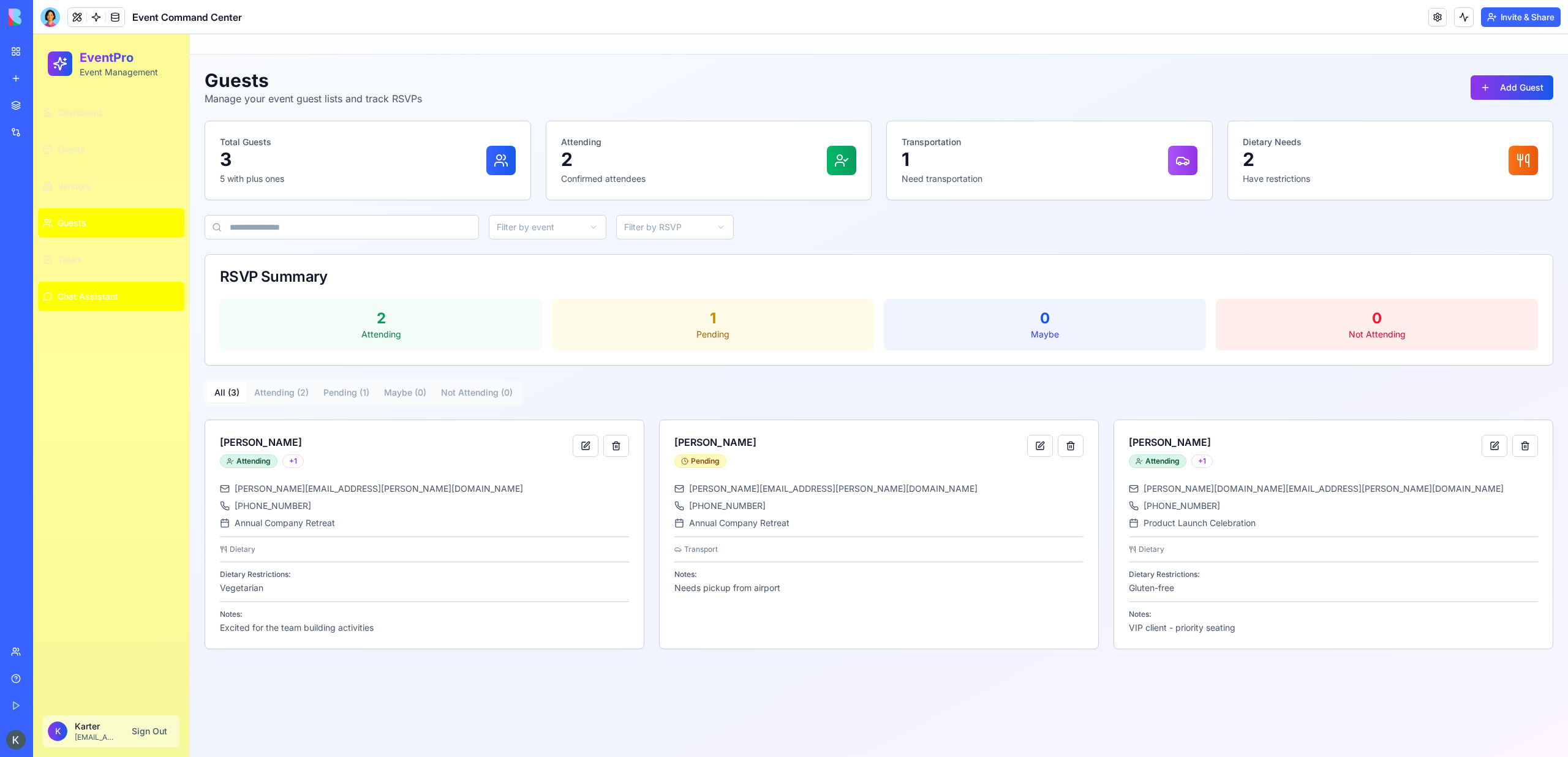
click at [97, 294] on span "Chat Assistant" at bounding box center [88, 296] width 61 height 13
click at [91, 298] on span "Chat Assistant" at bounding box center [88, 296] width 61 height 13
click at [91, 274] on button "Tasks" at bounding box center [111, 259] width 147 height 29
click at [91, 231] on link "Guests" at bounding box center [111, 222] width 147 height 29
click at [91, 120] on link "Dashboard" at bounding box center [111, 112] width 147 height 29
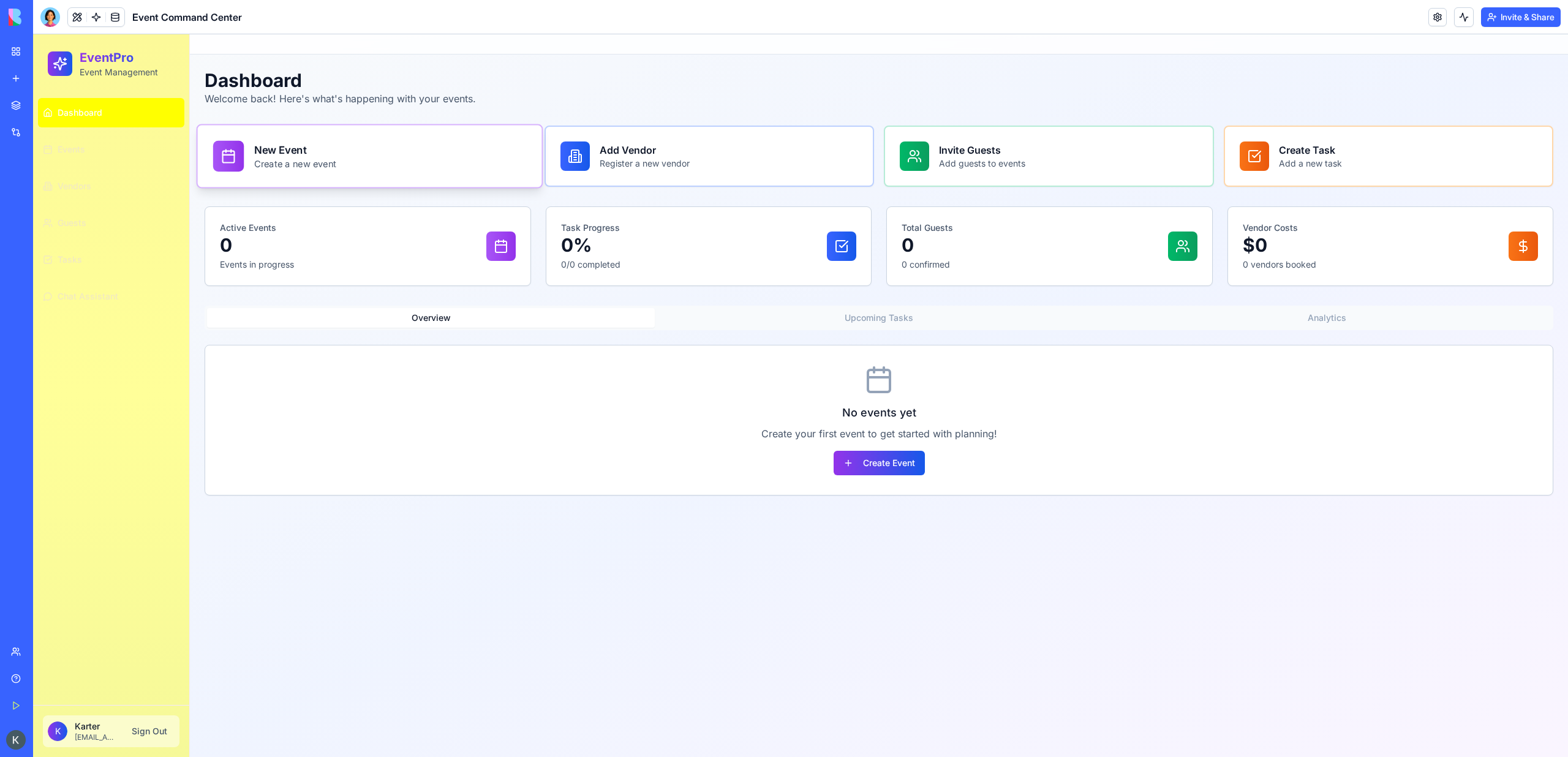
click at [432, 159] on div "New Event Create a new event" at bounding box center [369, 156] width 313 height 31
click at [762, 161] on div "Add Vendor Register a new vendor" at bounding box center [709, 156] width 313 height 31
click at [993, 309] on button "Upcoming Tasks" at bounding box center [879, 318] width 448 height 20
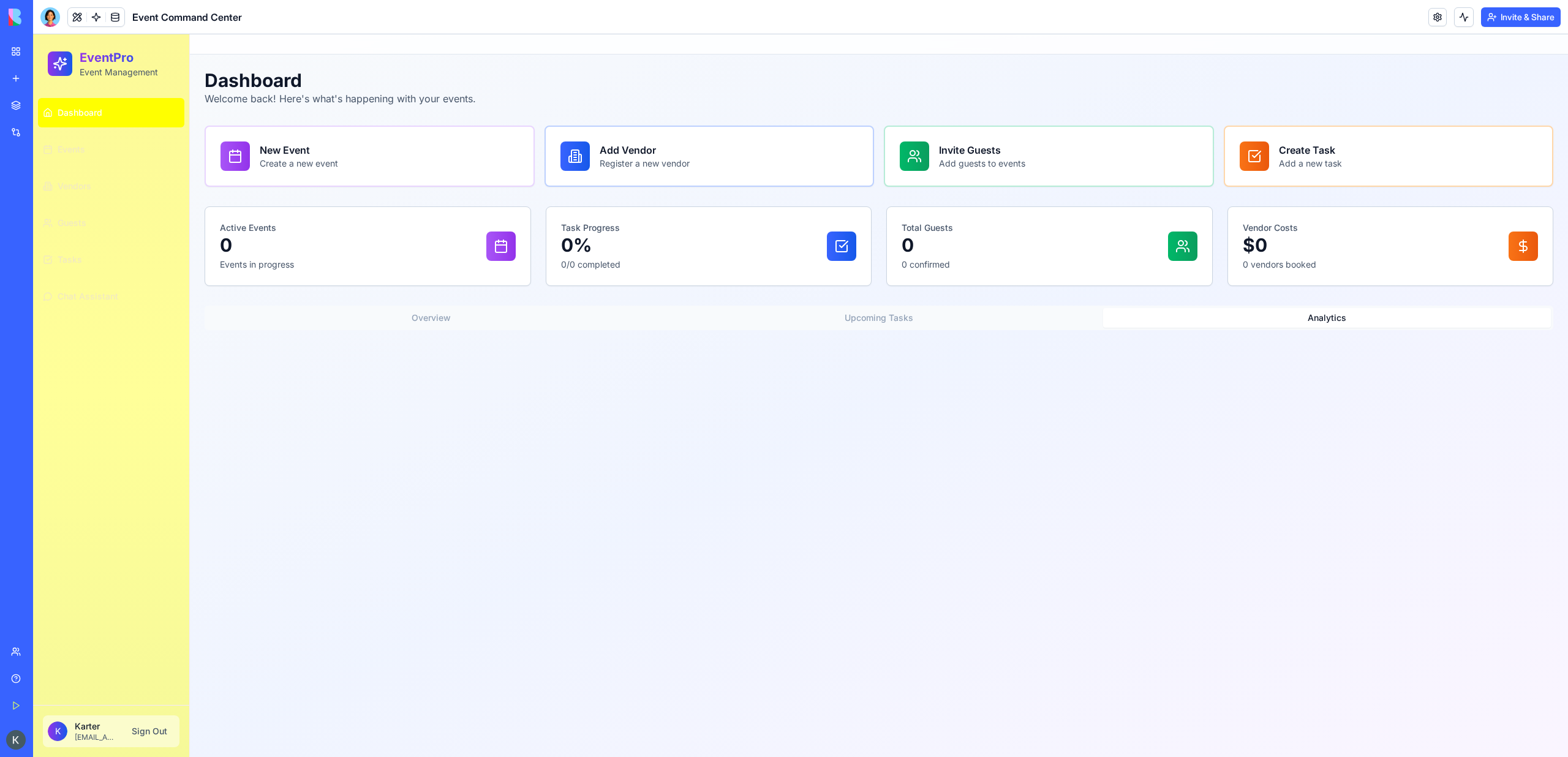
click at [1352, 326] on button "Analytics" at bounding box center [1327, 318] width 448 height 20
click at [50, 14] on div at bounding box center [50, 17] width 20 height 20
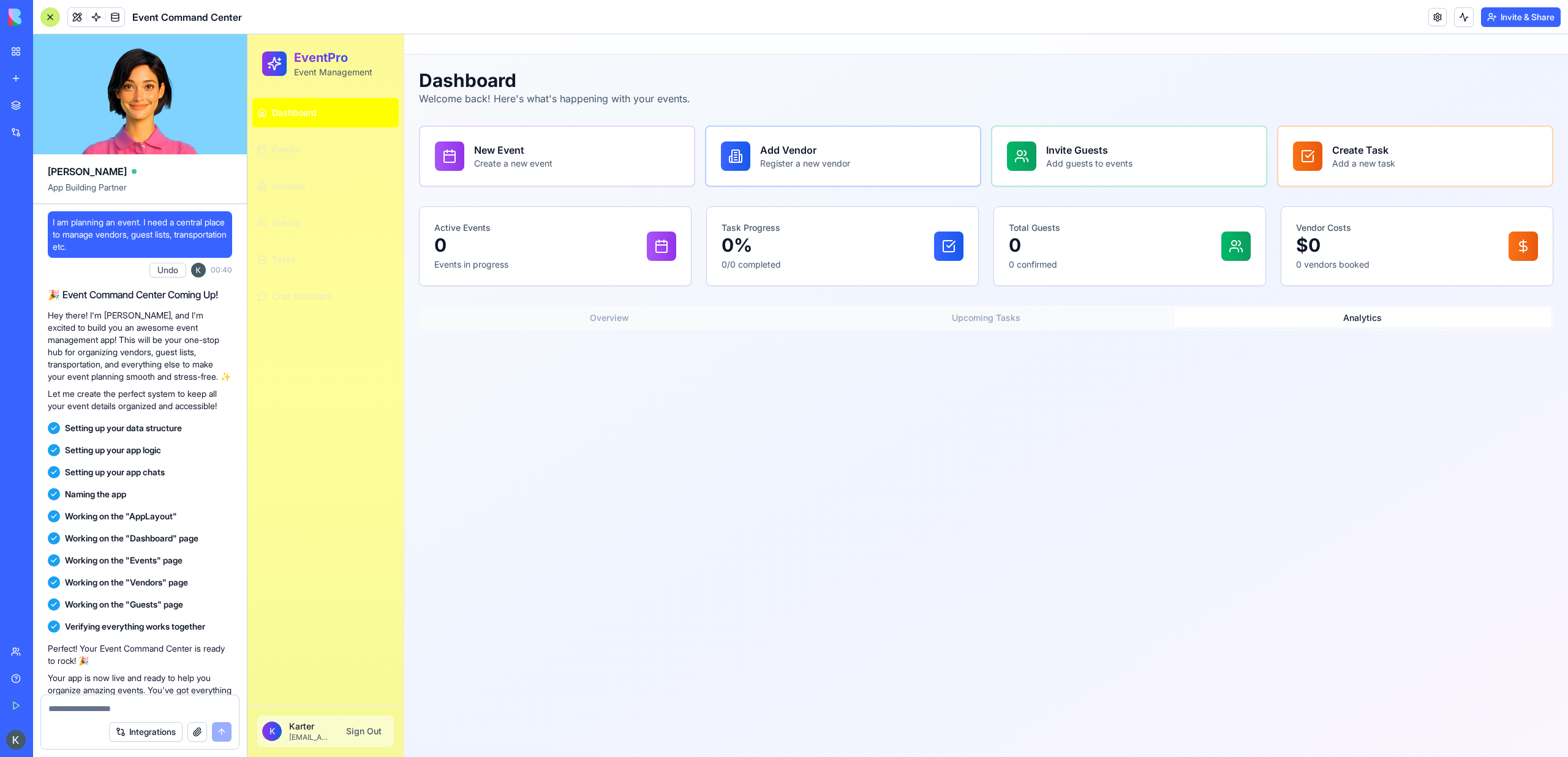
click at [102, 231] on span "I am planning an event. I need a central place to manage vendors, guest lists, …" at bounding box center [140, 234] width 174 height 37
copy span "I am planning an event. I need a central place to manage vendors, guest lists, …"
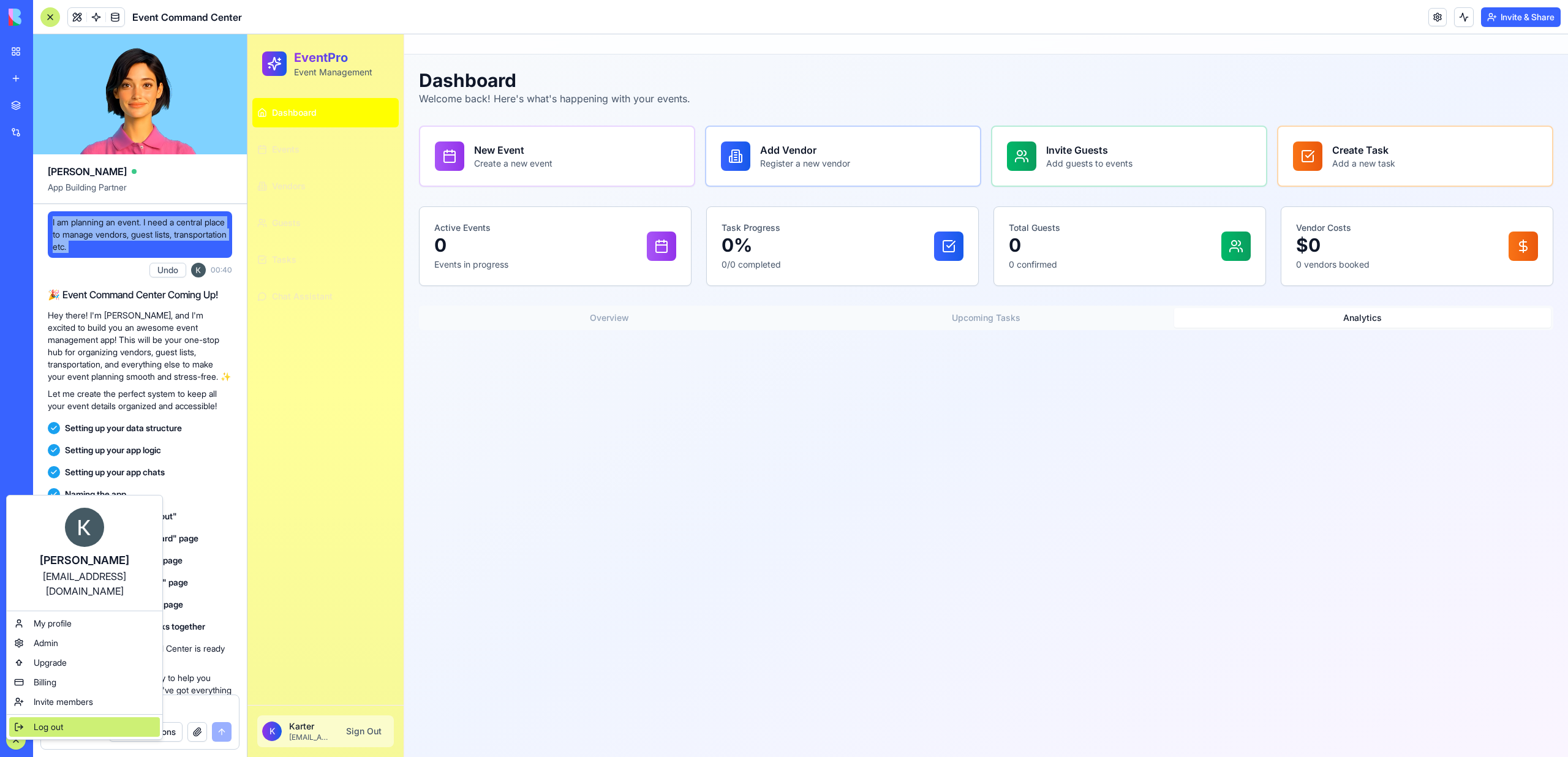
click at [50, 722] on span "Log out" at bounding box center [48, 728] width 29 height 13
